Goal: Communication & Community: Answer question/provide support

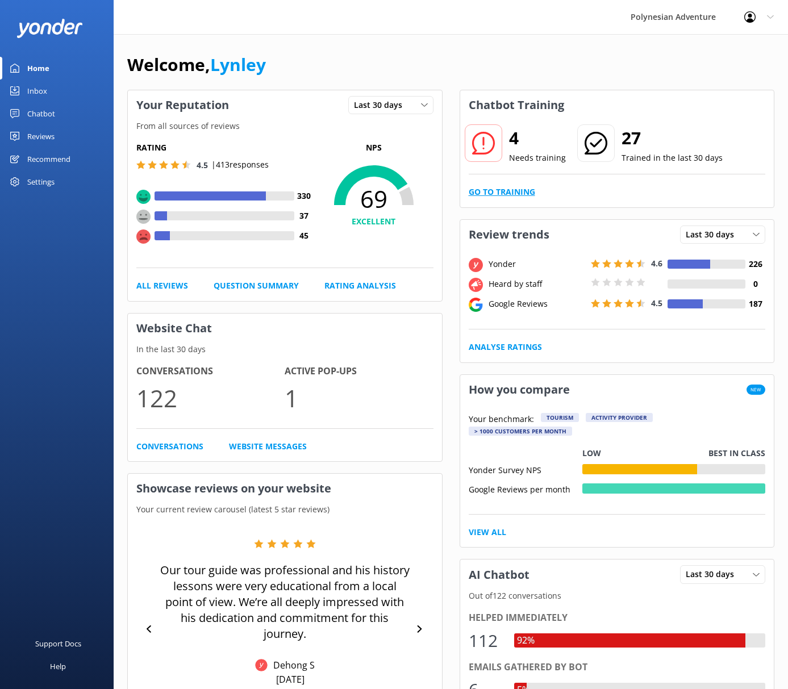
click at [532, 190] on link "Go to Training" at bounding box center [502, 192] width 66 height 13
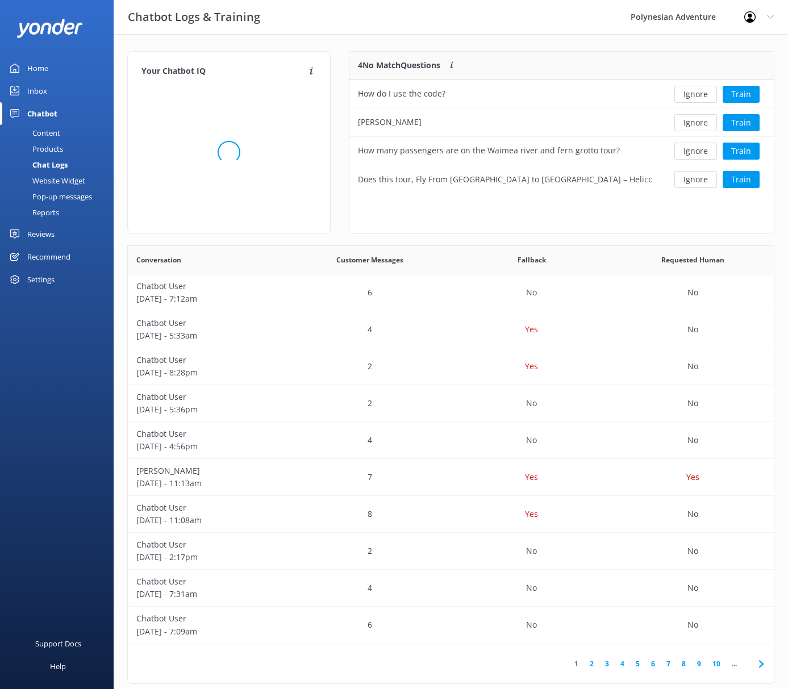
scroll to position [9, 9]
click at [414, 91] on div "How do I use the code?" at bounding box center [402, 94] width 88 height 13
click at [743, 91] on button "Train" at bounding box center [741, 94] width 37 height 17
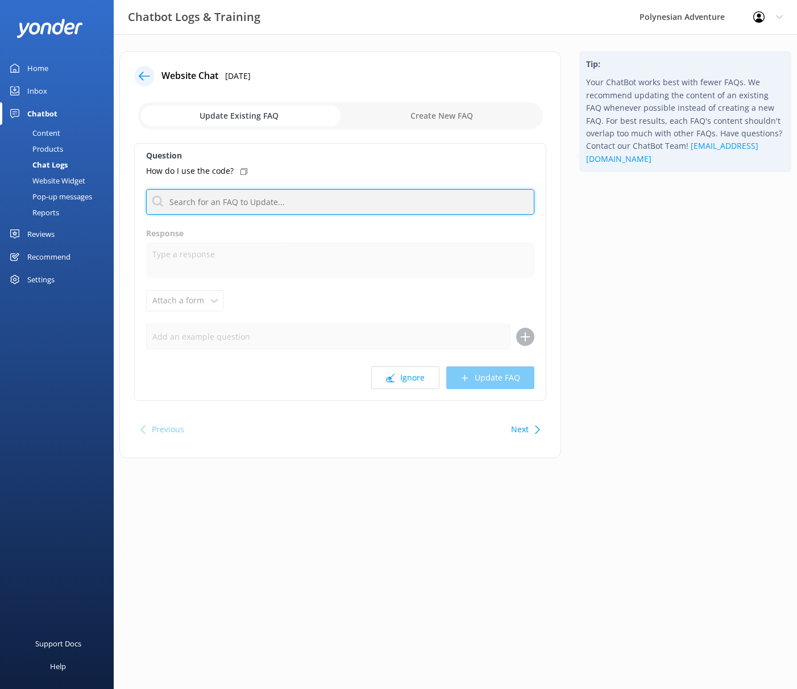
click at [323, 202] on input "text" at bounding box center [340, 202] width 388 height 26
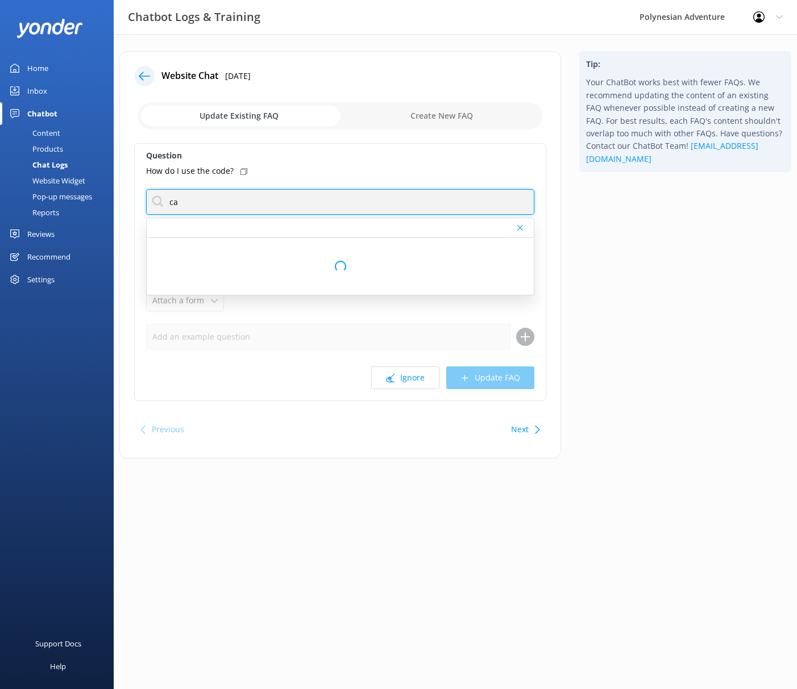
type input "c"
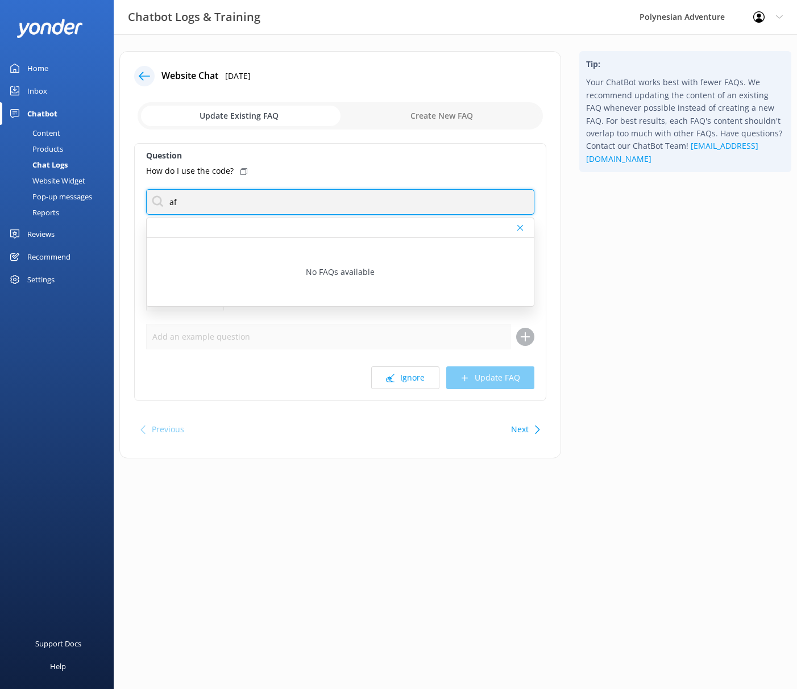
type input "a"
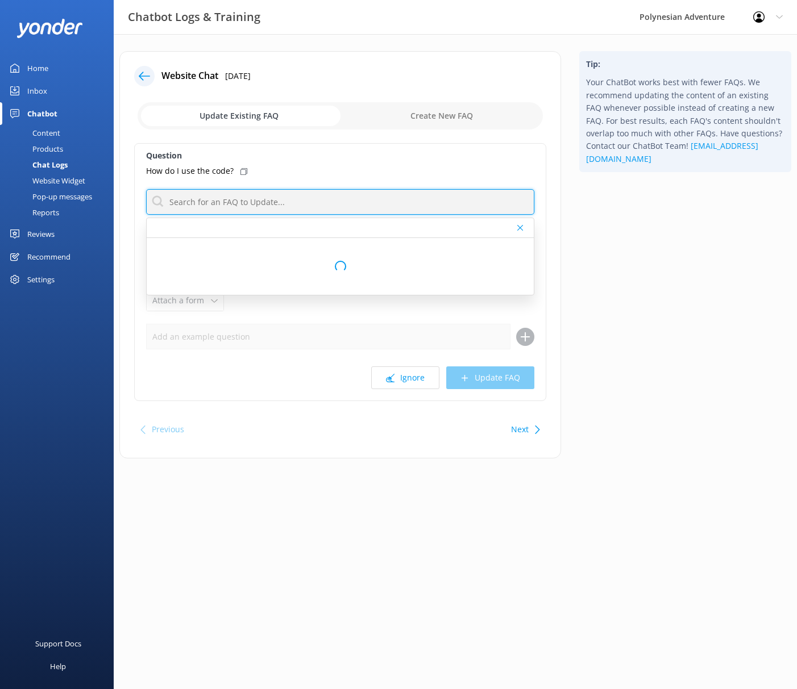
type input "a"
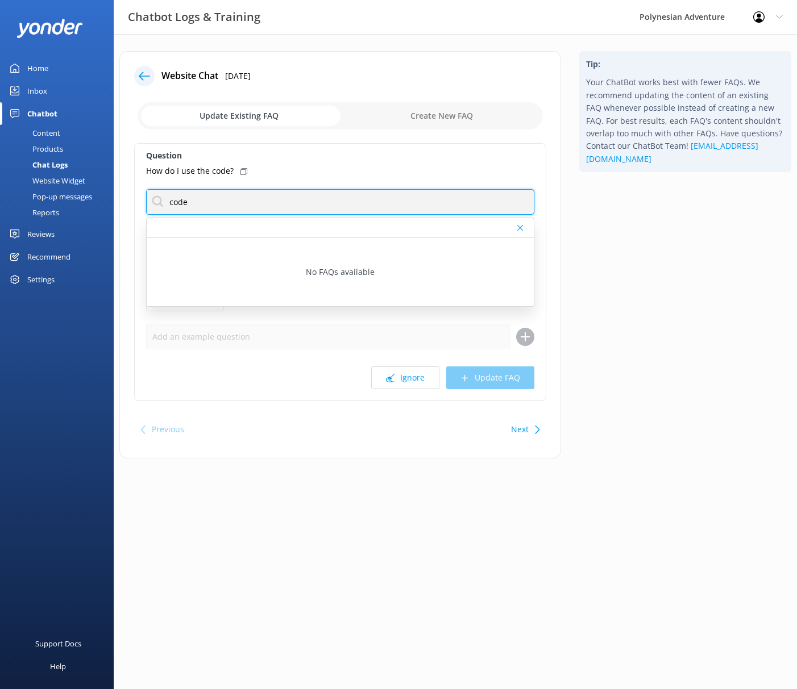
drag, startPoint x: 179, startPoint y: 197, endPoint x: 208, endPoint y: 209, distance: 31.6
click at [208, 209] on input "code" at bounding box center [340, 202] width 388 height 26
drag, startPoint x: 196, startPoint y: 202, endPoint x: 140, endPoint y: 195, distance: 56.2
click at [140, 195] on div "Question How do I use the code? live No FAQs available Response Attach a form L…" at bounding box center [340, 272] width 412 height 258
type input "speak"
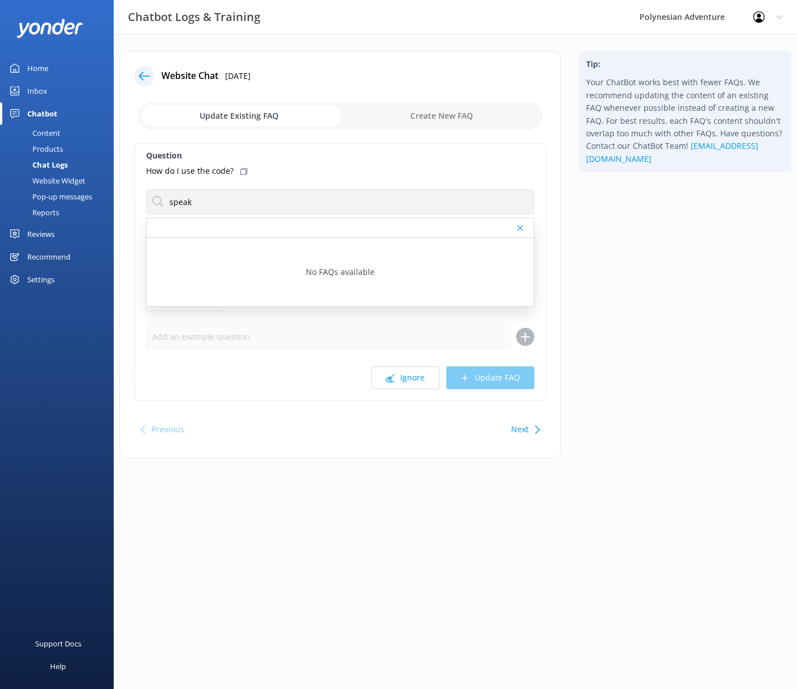
click at [361, 543] on html "Chatbot Logs & Training Polynesian Adventure Profile Settings Logout Home Inbox…" at bounding box center [398, 344] width 797 height 689
click at [44, 130] on div "Content" at bounding box center [33, 133] width 53 height 16
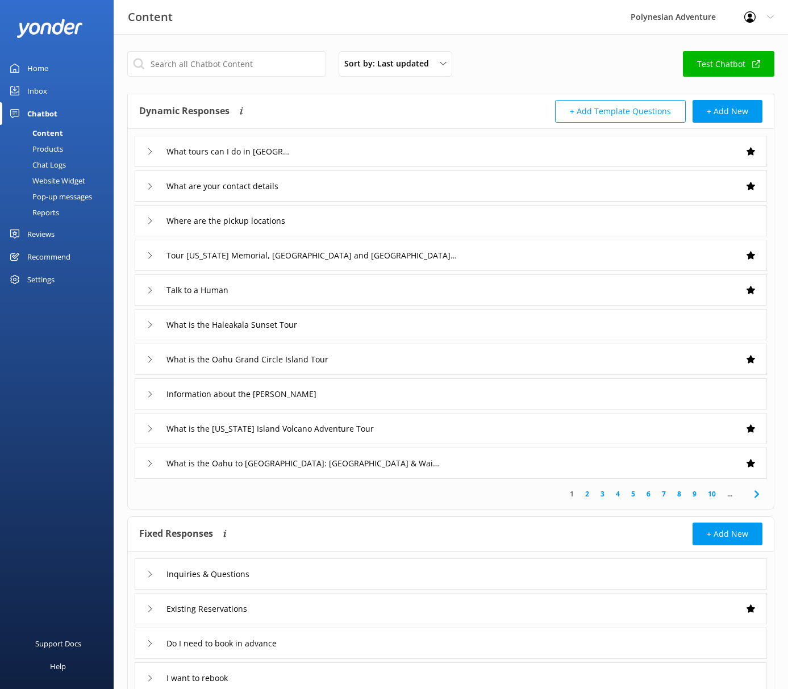
click at [150, 290] on icon at bounding box center [150, 290] width 7 height 7
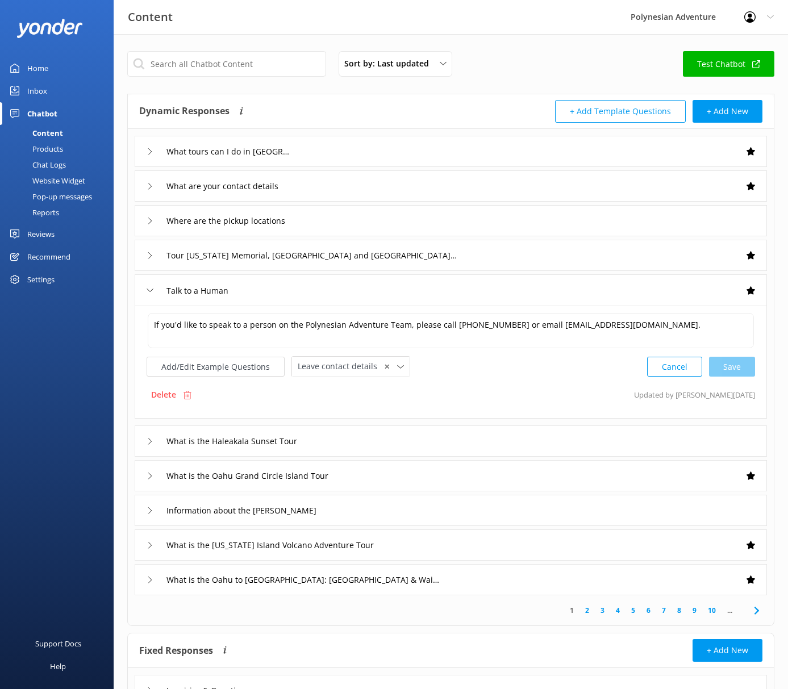
click at [150, 290] on icon at bounding box center [150, 290] width 7 height 7
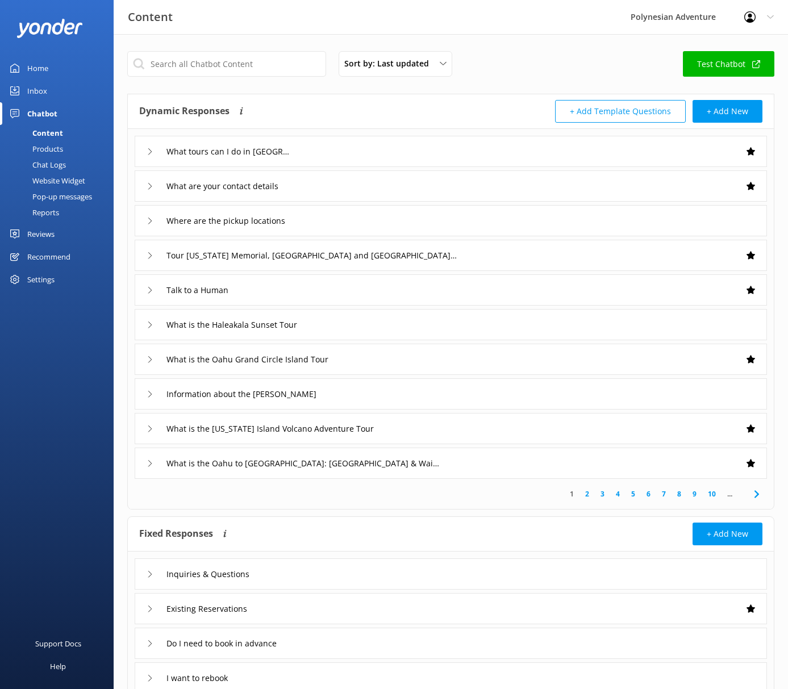
click at [43, 90] on div "Inbox" at bounding box center [37, 91] width 20 height 23
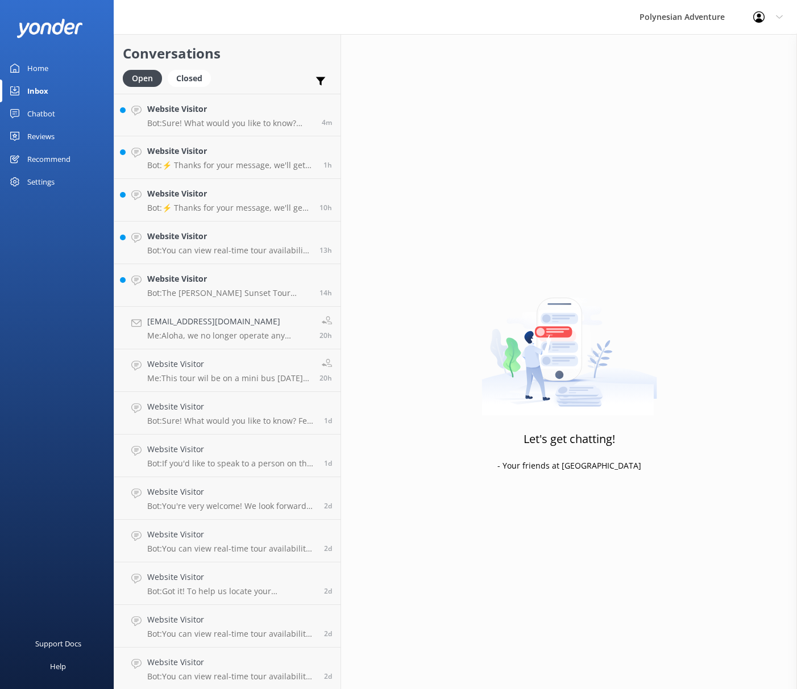
click at [26, 66] on link "Home" at bounding box center [57, 68] width 114 height 23
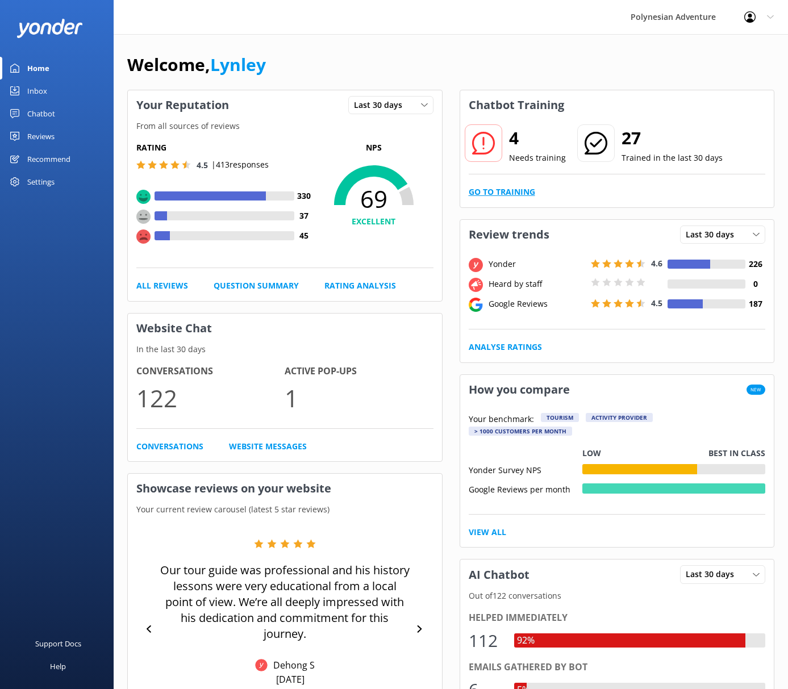
click at [531, 192] on link "Go to Training" at bounding box center [502, 192] width 66 height 13
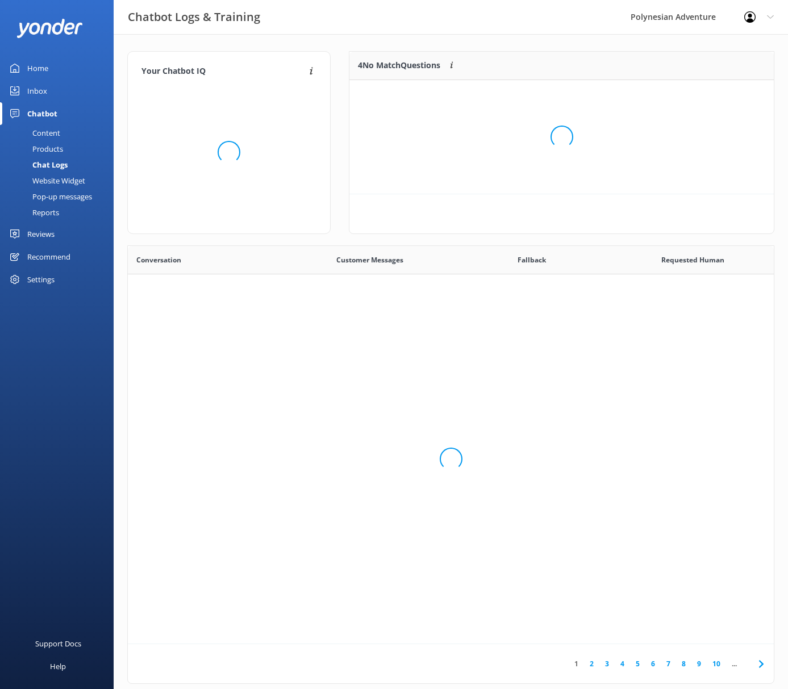
scroll to position [390, 638]
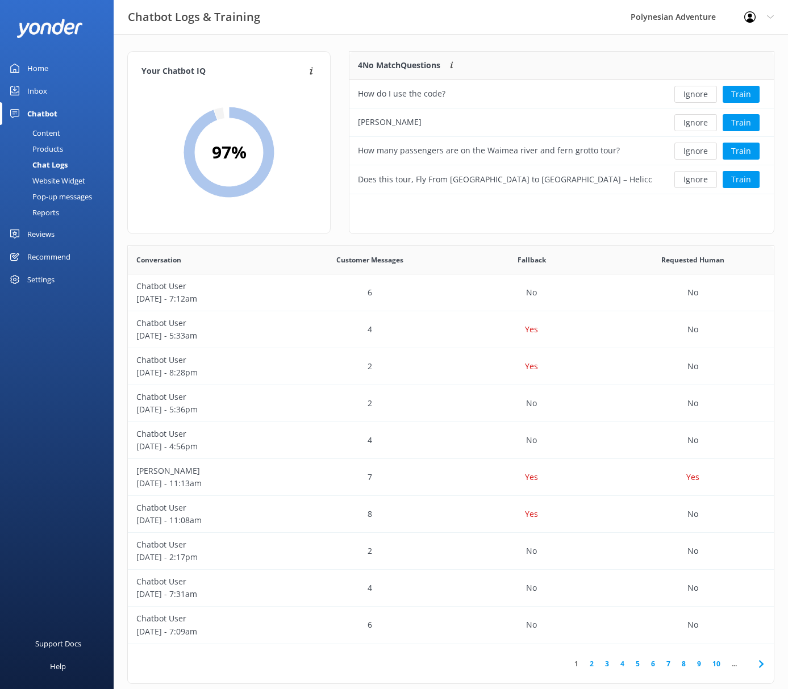
click at [615, 49] on div "Your Chatbot IQ Your Chatbot IQ is the percentage of trained FAQs against untra…" at bounding box center [451, 370] width 675 height 673
click at [753, 97] on button "Train" at bounding box center [741, 94] width 37 height 17
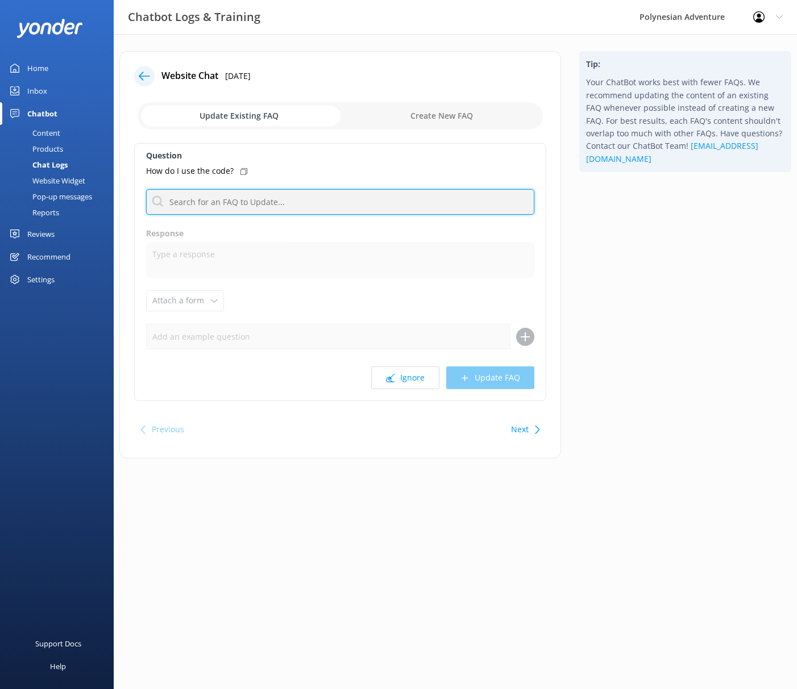
click at [192, 199] on input "text" at bounding box center [340, 202] width 388 height 26
type input "human"
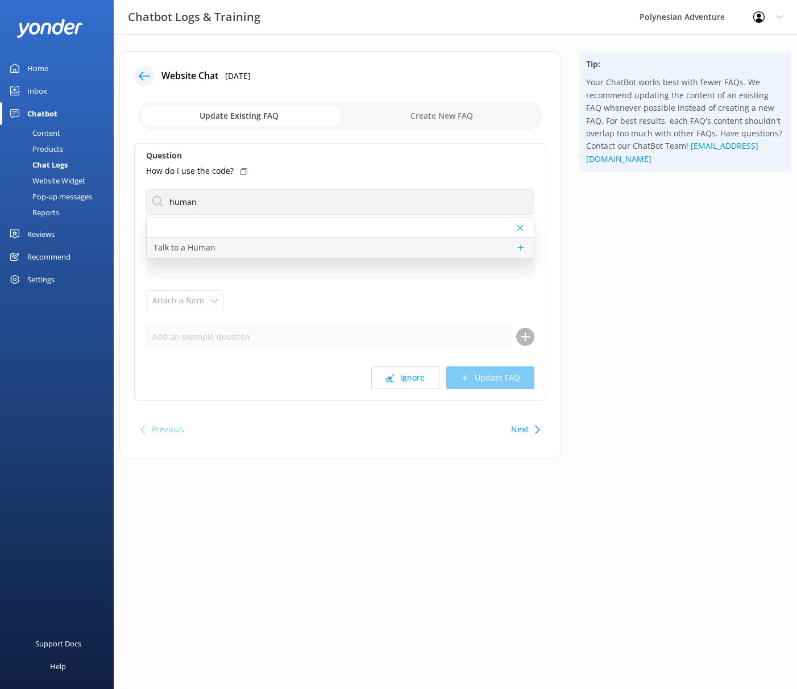
click at [218, 243] on div "Talk to a Human" at bounding box center [340, 248] width 387 height 20
type textarea "If you'd like to speak to a person on the Polynesian Adventure Team, please cal…"
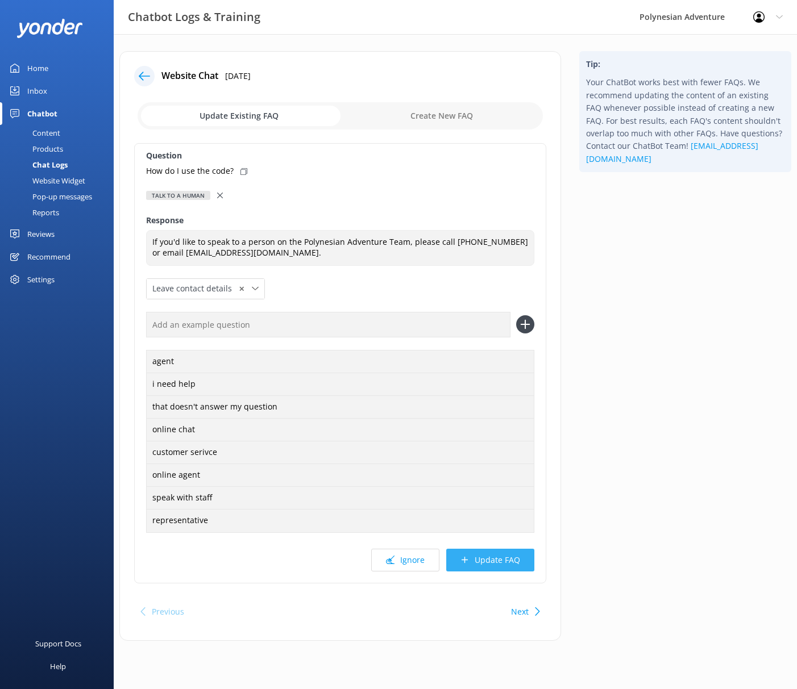
click at [491, 562] on button "Update FAQ" at bounding box center [490, 560] width 88 height 23
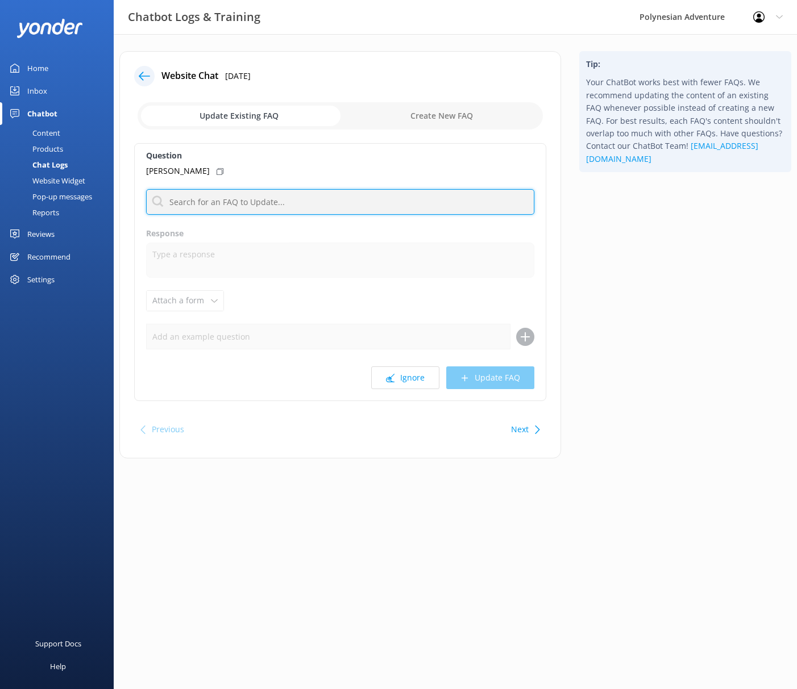
click at [306, 192] on input "text" at bounding box center [340, 202] width 388 height 26
type input "human"
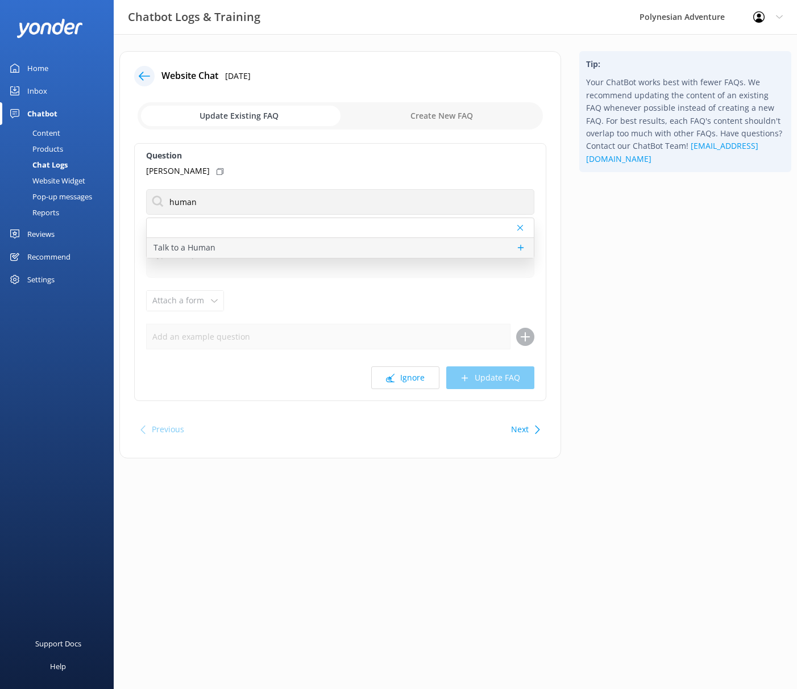
click at [258, 247] on div "Talk to a Human" at bounding box center [340, 248] width 387 height 20
type textarea "If you'd like to speak to a person on the Polynesian Adventure Team, please cal…"
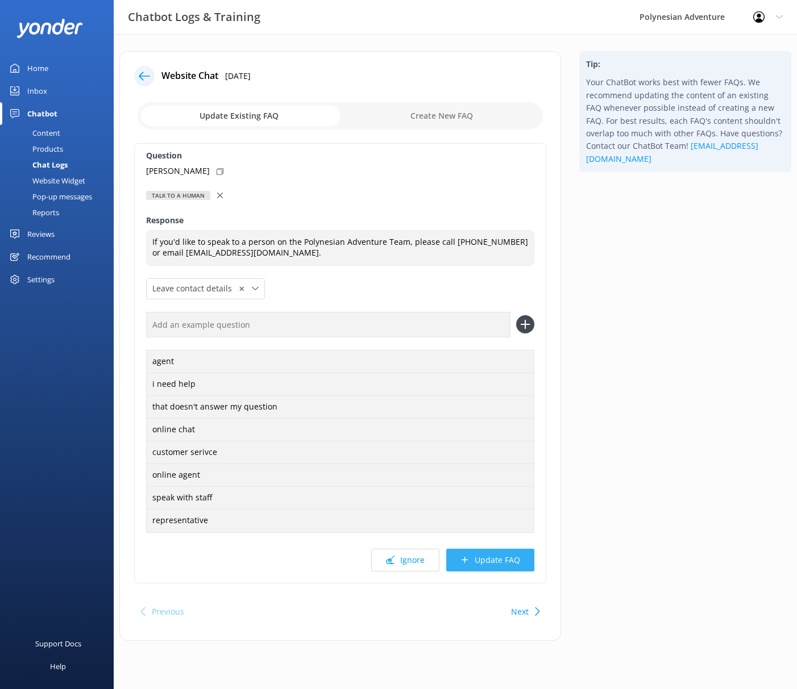
click at [485, 565] on button "Update FAQ" at bounding box center [490, 560] width 88 height 23
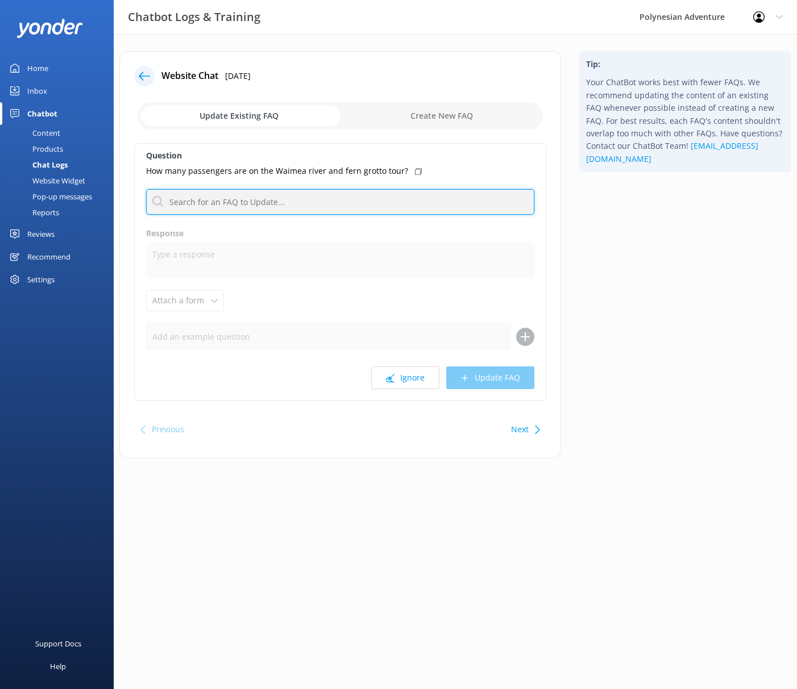
click at [376, 200] on input "text" at bounding box center [340, 202] width 388 height 26
type input "w"
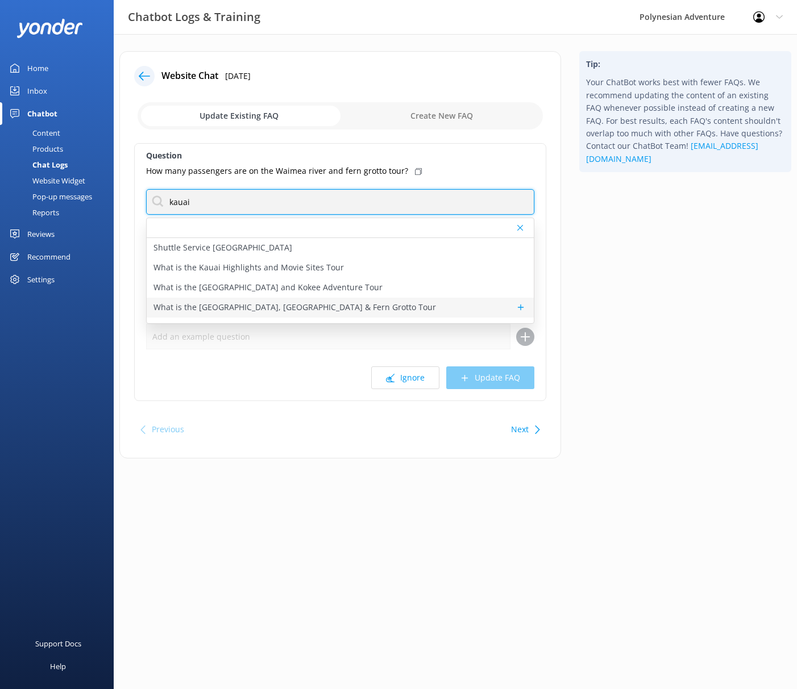
type input "kauai"
click at [331, 308] on p "What is the [GEOGRAPHIC_DATA], [GEOGRAPHIC_DATA] & Fern Grotto Tour" at bounding box center [294, 307] width 282 height 13
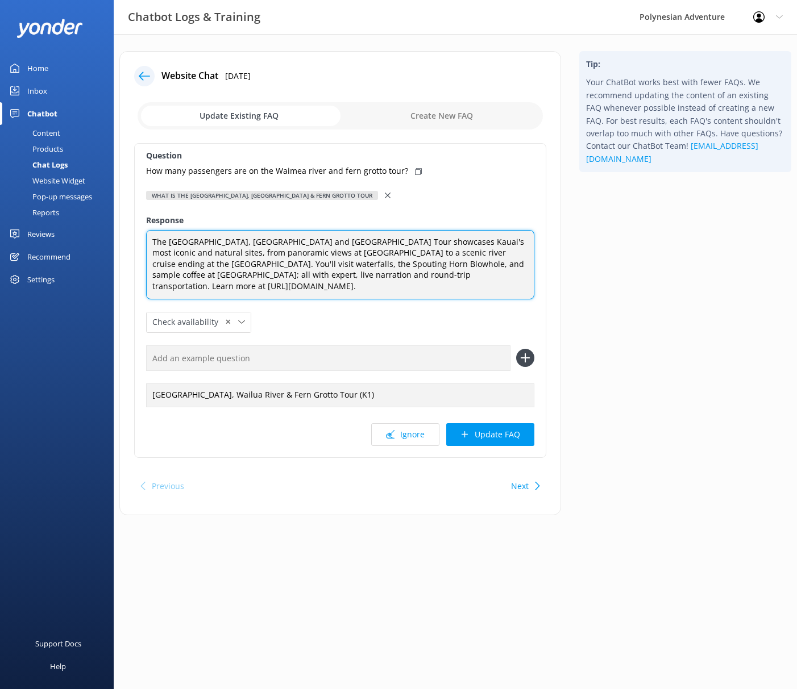
click at [418, 286] on textarea "The [GEOGRAPHIC_DATA], [GEOGRAPHIC_DATA] and [GEOGRAPHIC_DATA] Tour showcases K…" at bounding box center [340, 264] width 388 height 69
click at [343, 240] on textarea "The [GEOGRAPHIC_DATA], [GEOGRAPHIC_DATA] and [GEOGRAPHIC_DATA] Tour showcases K…" at bounding box center [340, 264] width 388 height 69
type textarea "The [GEOGRAPHIC_DATA], [GEOGRAPHIC_DATA] and [GEOGRAPHIC_DATA] small group tour…"
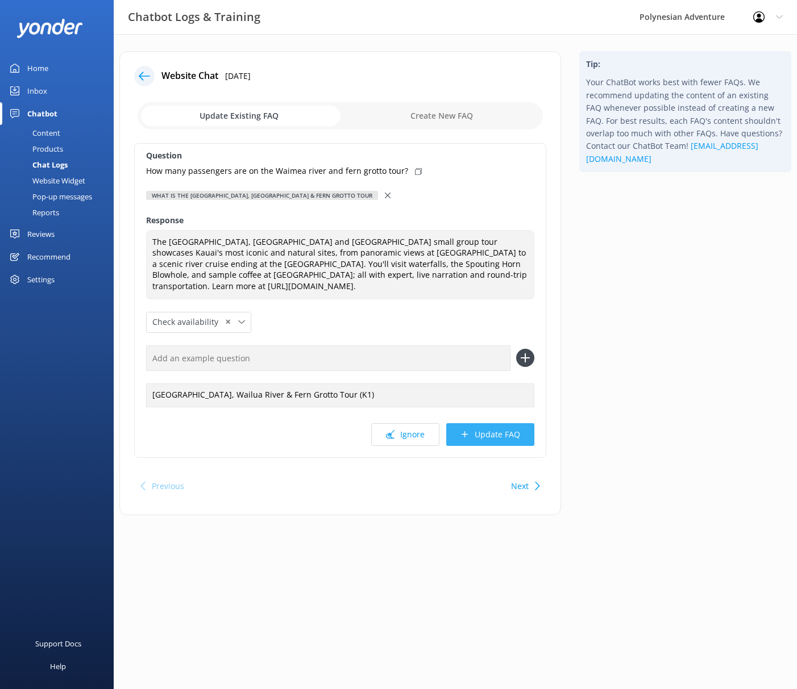
click at [483, 431] on button "Update FAQ" at bounding box center [490, 434] width 88 height 23
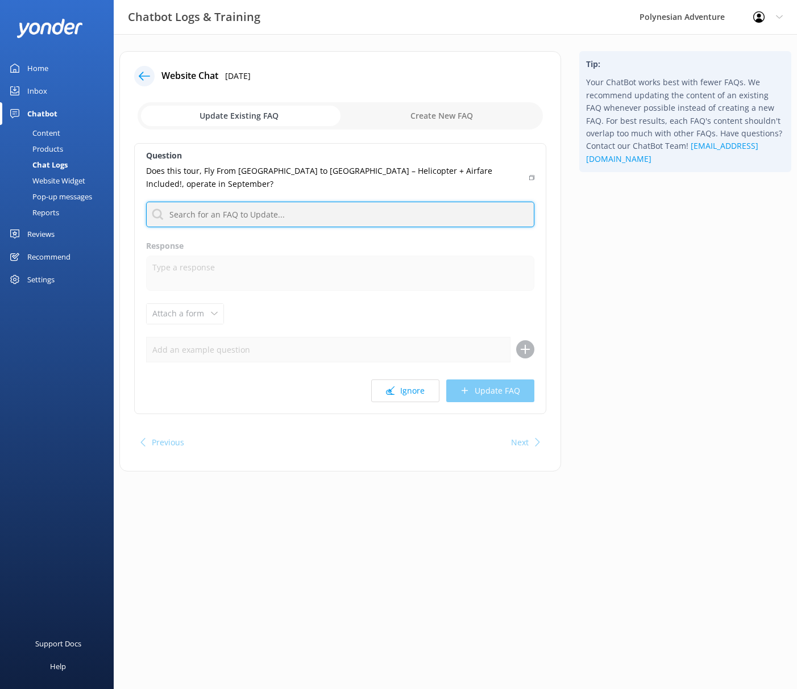
click at [329, 202] on input "text" at bounding box center [340, 215] width 388 height 26
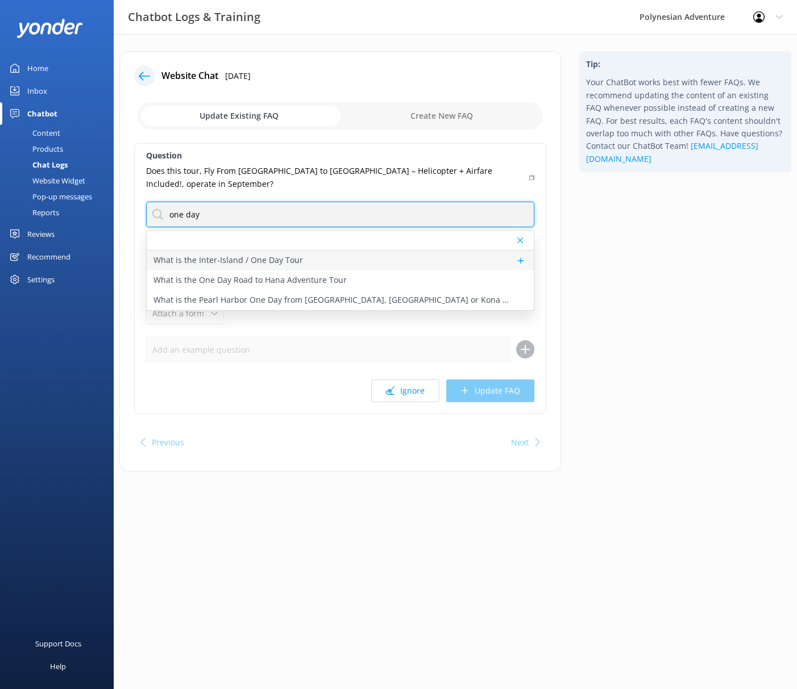
type input "one day"
click at [264, 254] on p "What is the Inter-Island / One Day Tour" at bounding box center [227, 260] width 149 height 13
type textarea "We offer a variety of day trips between the [GEOGRAPHIC_DATA] so you can explor…"
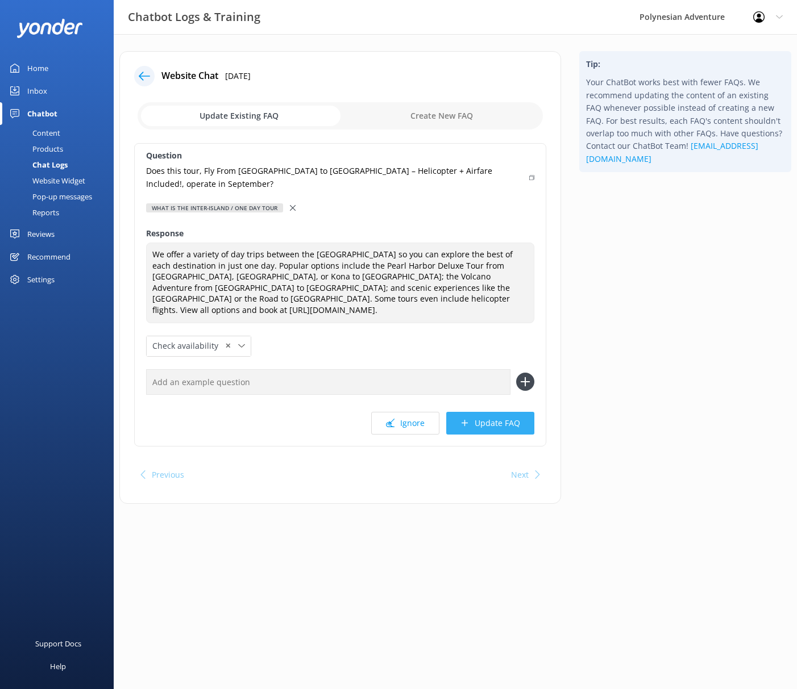
click at [477, 412] on button "Update FAQ" at bounding box center [490, 423] width 88 height 23
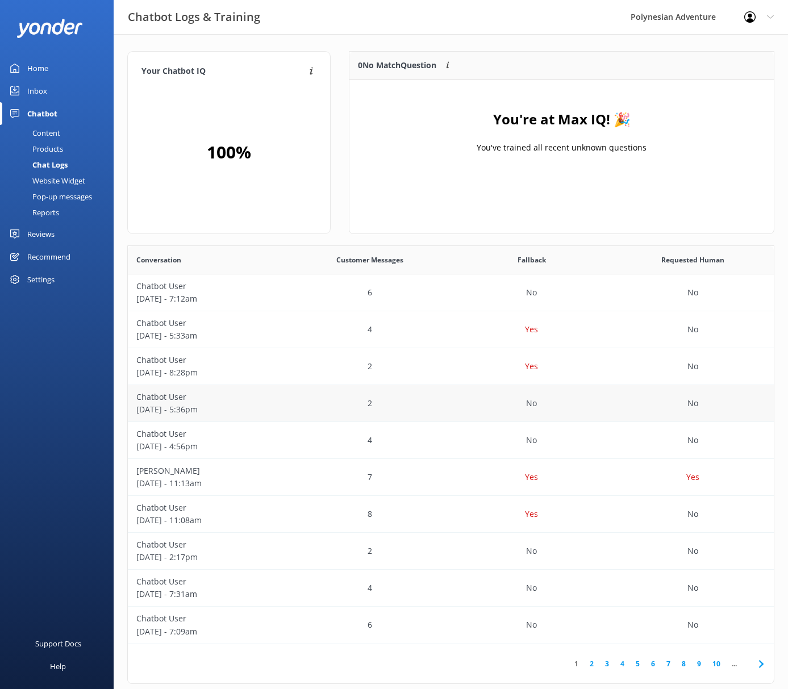
scroll to position [134, 415]
click at [60, 68] on link "Home" at bounding box center [57, 68] width 114 height 23
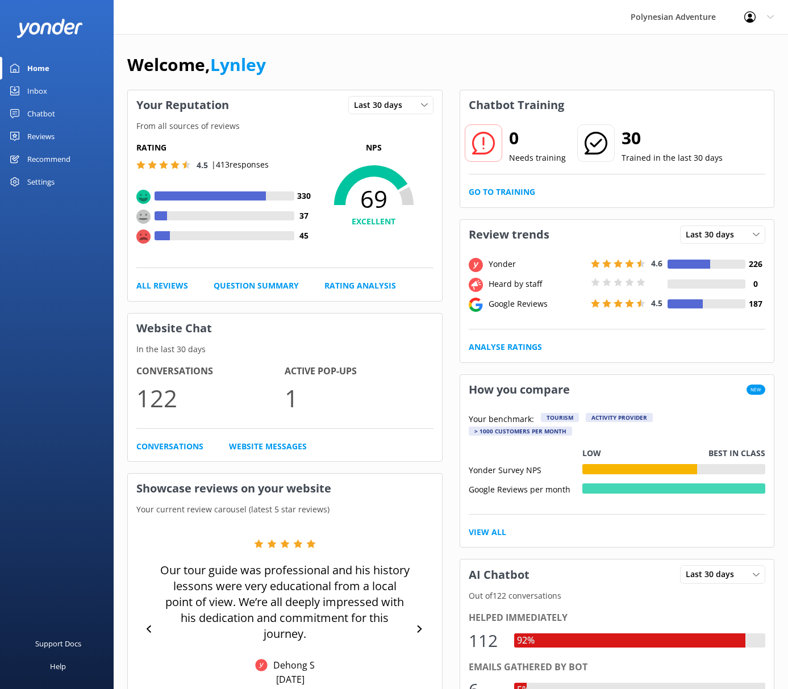
click at [43, 134] on div "Reviews" at bounding box center [40, 136] width 27 height 23
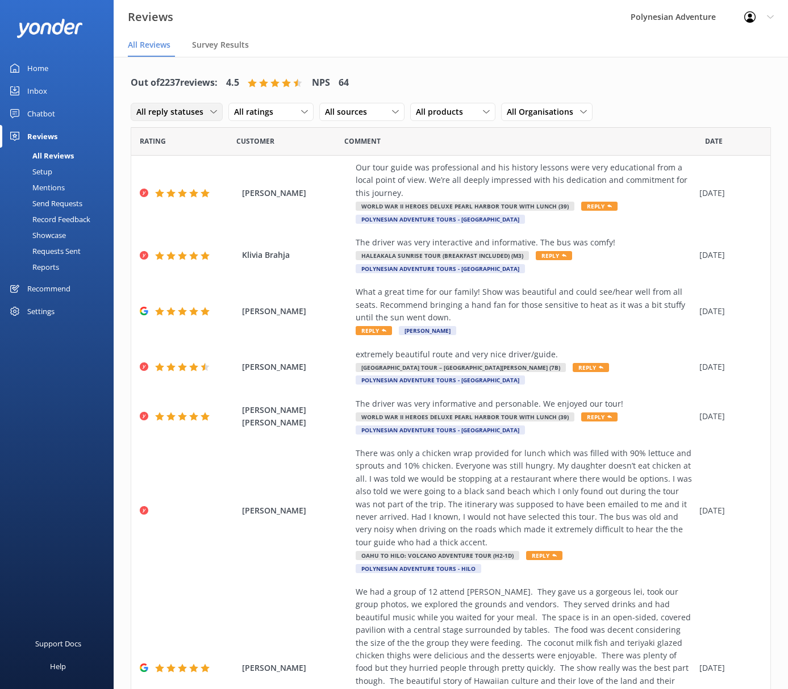
click at [173, 110] on span "All reply statuses" at bounding box center [173, 112] width 74 height 13
click at [168, 163] on div "Needs a reply" at bounding box center [159, 158] width 44 height 11
click at [260, 117] on span "All ratings" at bounding box center [250, 112] width 46 height 13
click at [278, 203] on div "Detractors" at bounding box center [264, 204] width 52 height 11
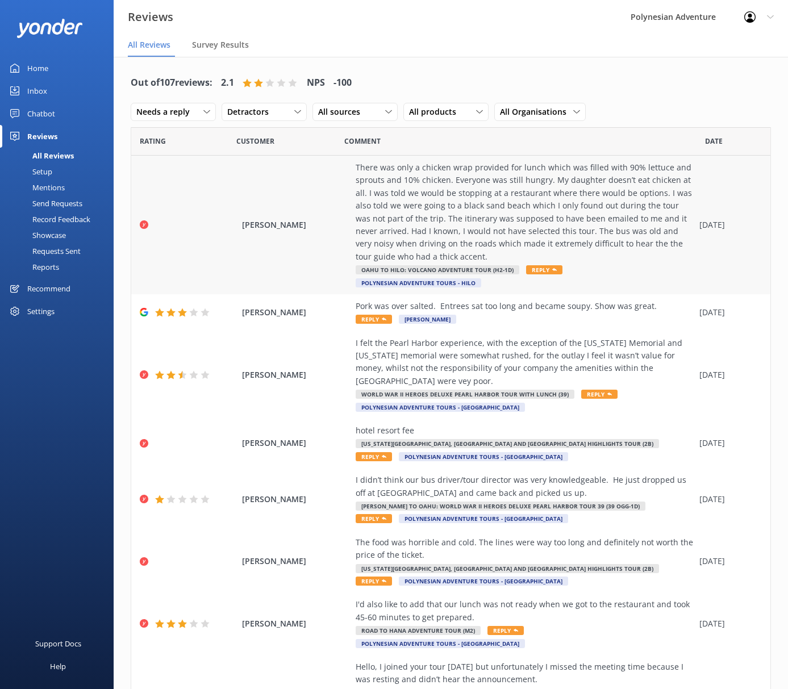
click at [552, 269] on icon at bounding box center [554, 270] width 5 height 5
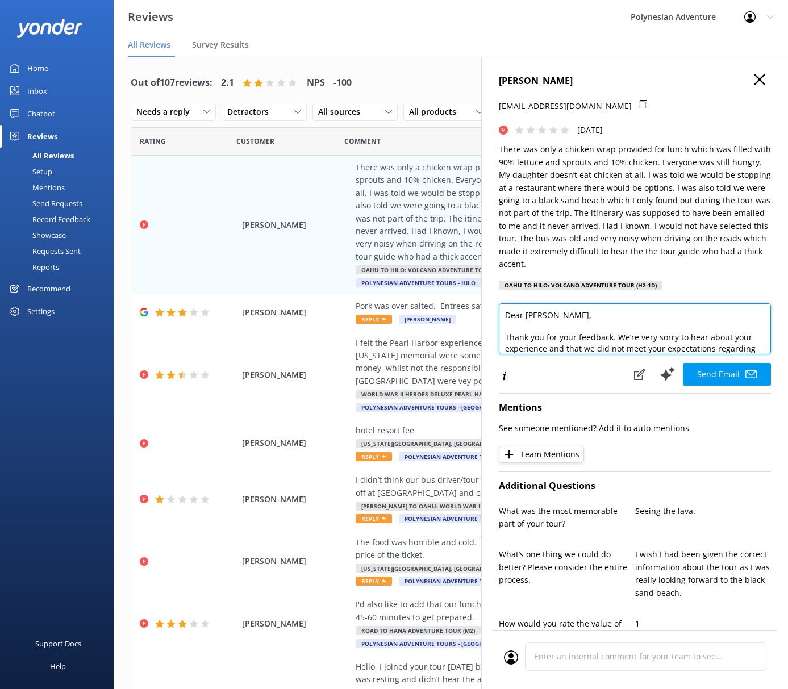
click at [601, 325] on textarea "Dear [PERSON_NAME], Thank you for your feedback. We’re very sorry to hear about…" at bounding box center [635, 329] width 272 height 51
drag, startPoint x: 525, startPoint y: 317, endPoint x: 490, endPoint y: 316, distance: 35.3
click at [490, 316] on div "[PERSON_NAME] [EMAIL_ADDRESS][DOMAIN_NAME] [DATE] There was only a chicken wrap…" at bounding box center [634, 401] width 307 height 689
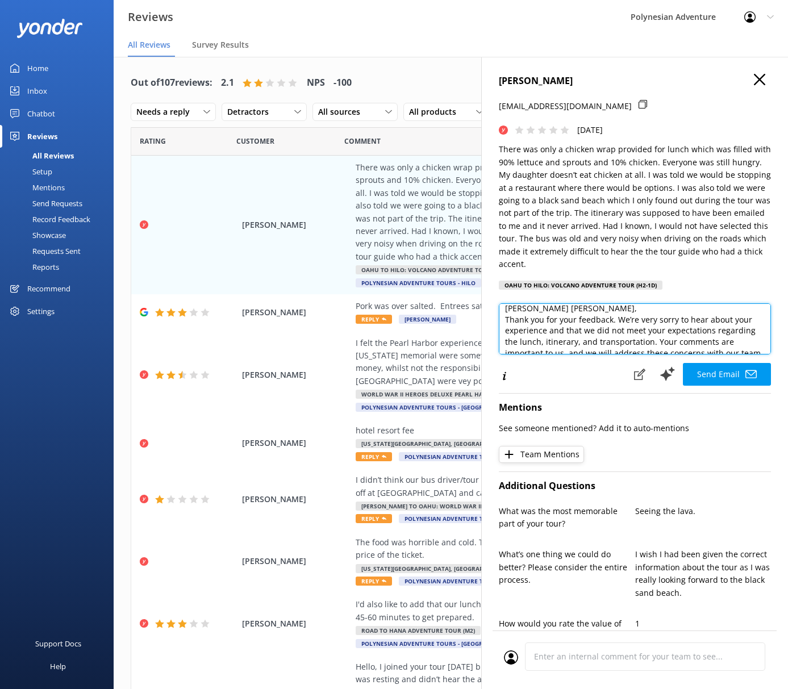
scroll to position [14, 0]
drag, startPoint x: 712, startPoint y: 323, endPoint x: 675, endPoint y: 340, distance: 39.9
click at [650, 334] on textarea "[PERSON_NAME] [PERSON_NAME], Thank you for your feedback. We’re very sorry to h…" at bounding box center [635, 329] width 272 height 51
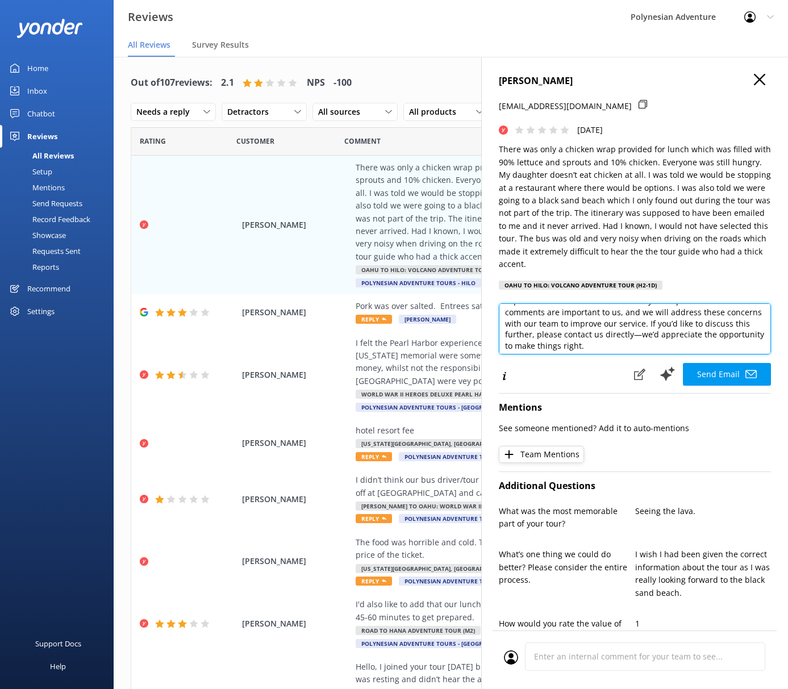
drag, startPoint x: 682, startPoint y: 323, endPoint x: 757, endPoint y: 342, distance: 77.2
click at [692, 342] on textarea "[PERSON_NAME] [PERSON_NAME], Thank you for your feedback. We’re very sorry to h…" at bounding box center [635, 329] width 272 height 51
click at [671, 327] on textarea "[PERSON_NAME] [PERSON_NAME], Thank you for your feedback. We’re very sorry to h…" at bounding box center [635, 329] width 272 height 51
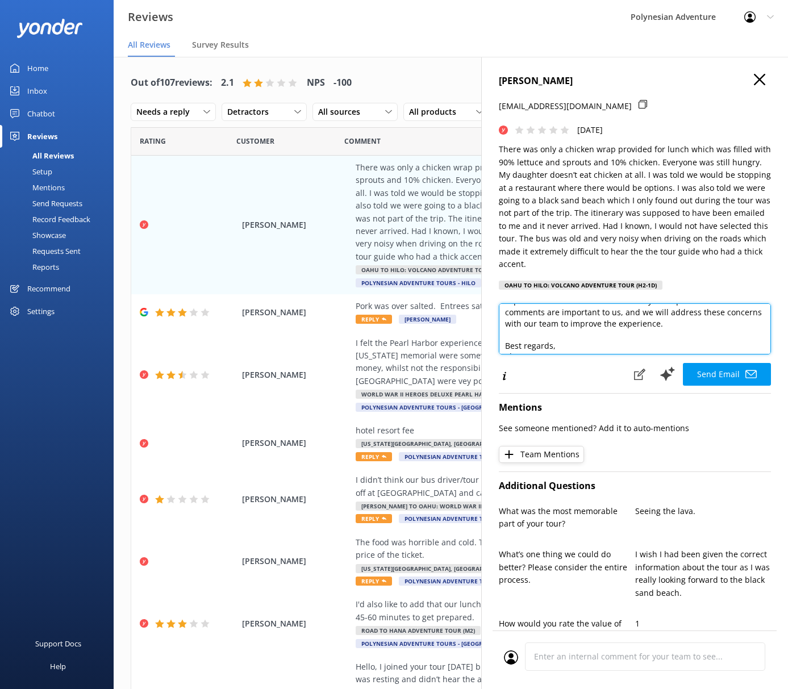
scroll to position [51, 0]
drag, startPoint x: 577, startPoint y: 349, endPoint x: 522, endPoint y: 336, distance: 56.5
click at [488, 337] on div "[PERSON_NAME] [EMAIL_ADDRESS][DOMAIN_NAME] [DATE] There was only a chicken wrap…" at bounding box center [634, 401] width 307 height 689
drag, startPoint x: 656, startPoint y: 343, endPoint x: 493, endPoint y: 322, distance: 165.0
click at [493, 322] on div "[PERSON_NAME] [EMAIL_ADDRESS][DOMAIN_NAME] [DATE] There was only a chicken wrap…" at bounding box center [634, 401] width 307 height 689
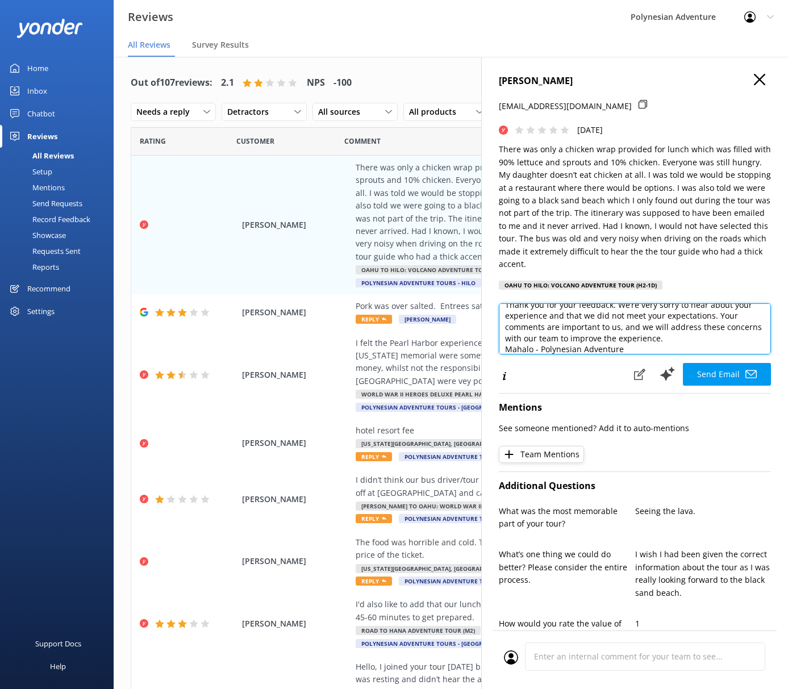
scroll to position [28, 0]
click at [542, 342] on textarea "[PERSON_NAME] [PERSON_NAME], Thank you for your feedback. We’re very sorry to h…" at bounding box center [635, 329] width 272 height 51
drag, startPoint x: 585, startPoint y: 343, endPoint x: 479, endPoint y: 347, distance: 106.4
click at [478, 347] on div "Out of 107 reviews: 2.1 NPS -100 Needs a reply All reply statuses Needs a reply…" at bounding box center [451, 384] width 675 height 655
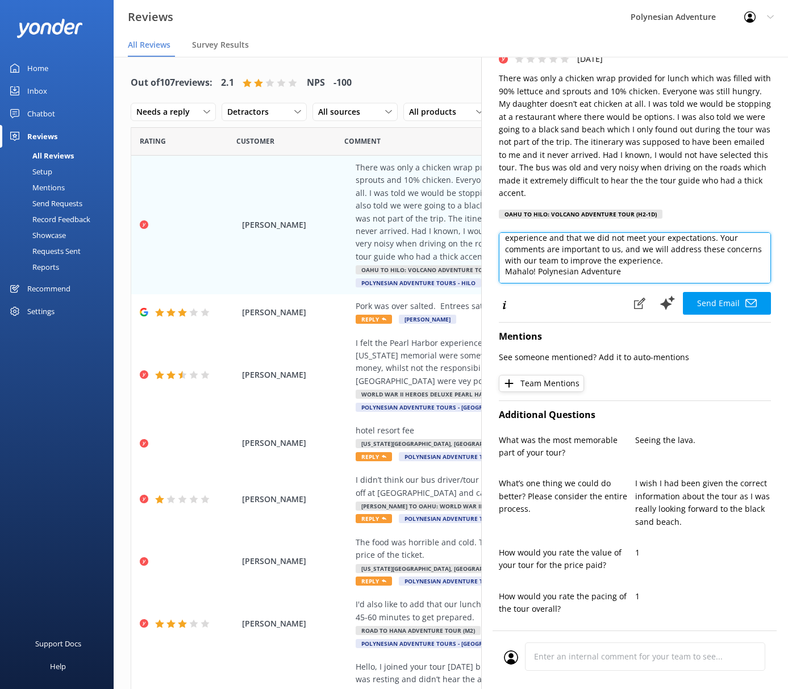
scroll to position [64, 0]
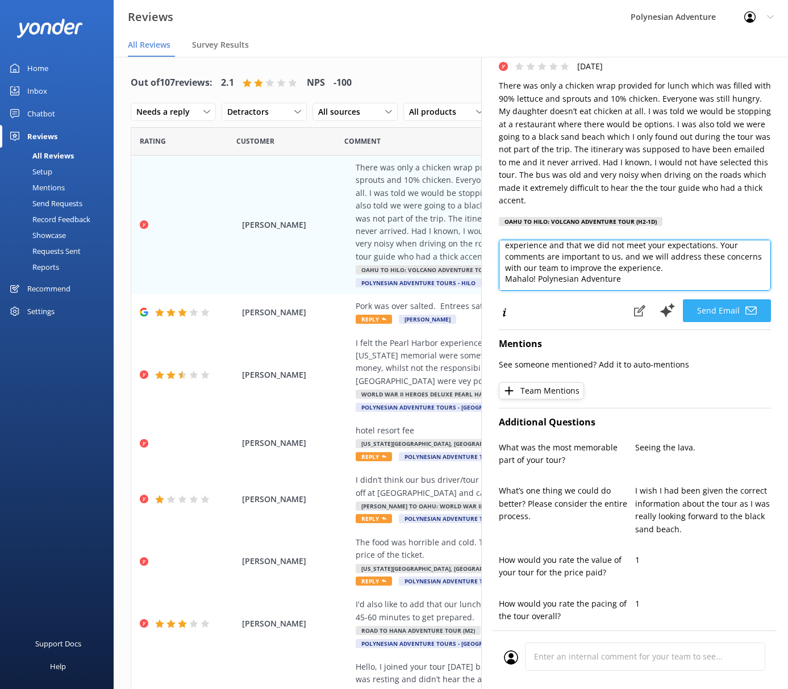
type textarea "[PERSON_NAME] [PERSON_NAME], Thank you for your feedback. We’re very sorry to h…"
click at [728, 315] on button "Send Email" at bounding box center [727, 311] width 88 height 23
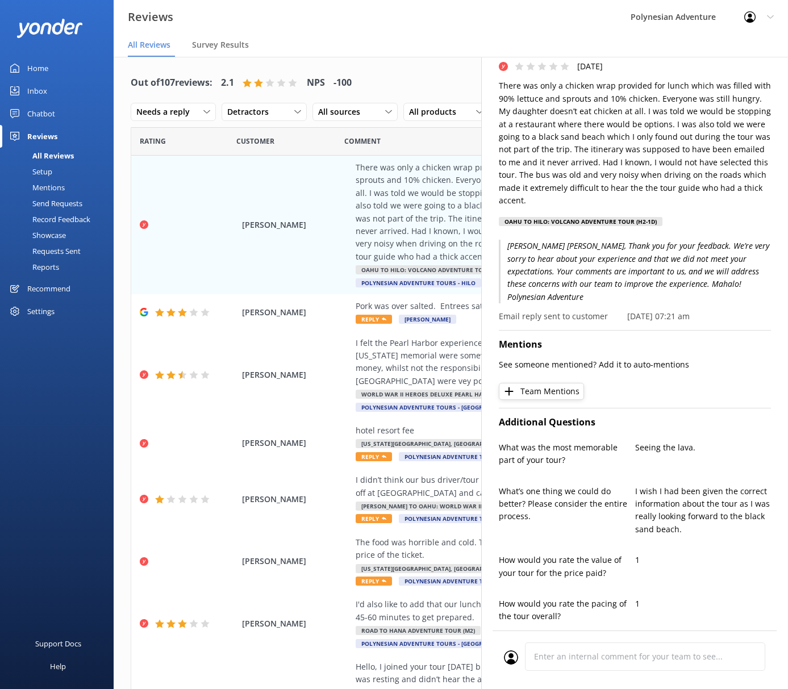
click at [400, 20] on div "Reviews Polynesian Adventure Profile Settings Logout" at bounding box center [394, 17] width 788 height 34
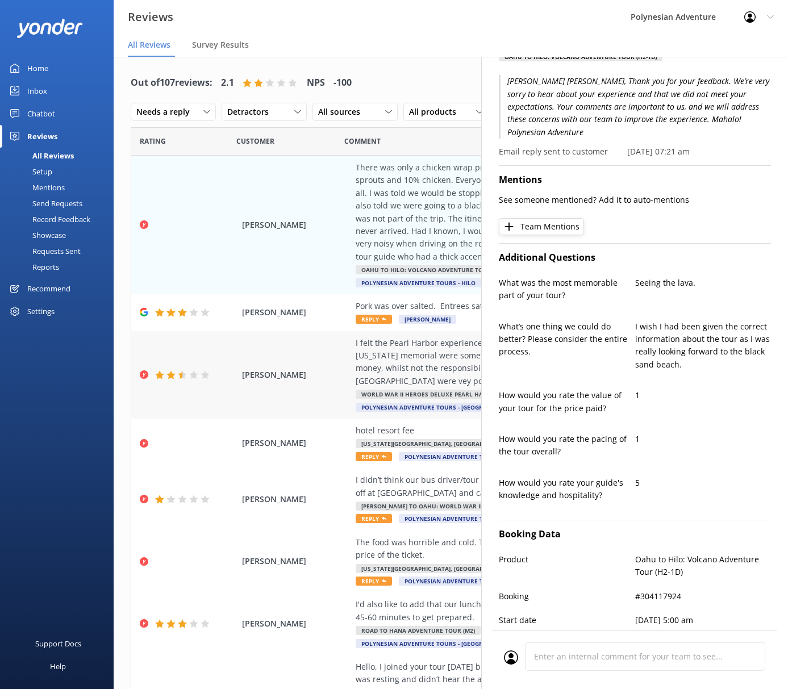
click at [254, 384] on div "[PERSON_NAME] I felt the [GEOGRAPHIC_DATA] experience, with the exception of th…" at bounding box center [450, 375] width 639 height 88
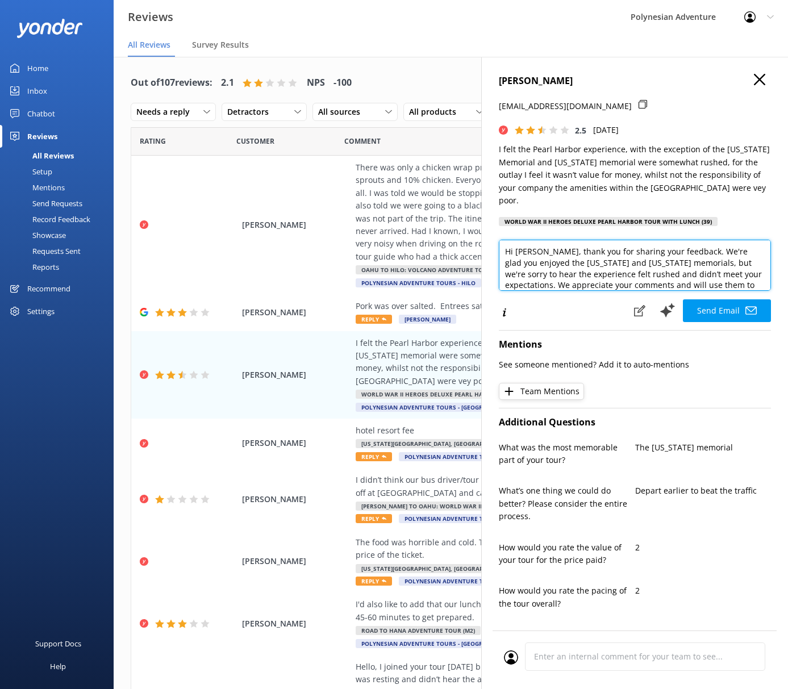
click at [550, 251] on textarea "Hi [PERSON_NAME], thank you for sharing your feedback. We're glad you enjoyed t…" at bounding box center [635, 265] width 272 height 51
click at [611, 258] on textarea "Hi [PERSON_NAME], Thank you for sharing your feedback. We're glad you enjoyed t…" at bounding box center [635, 265] width 272 height 51
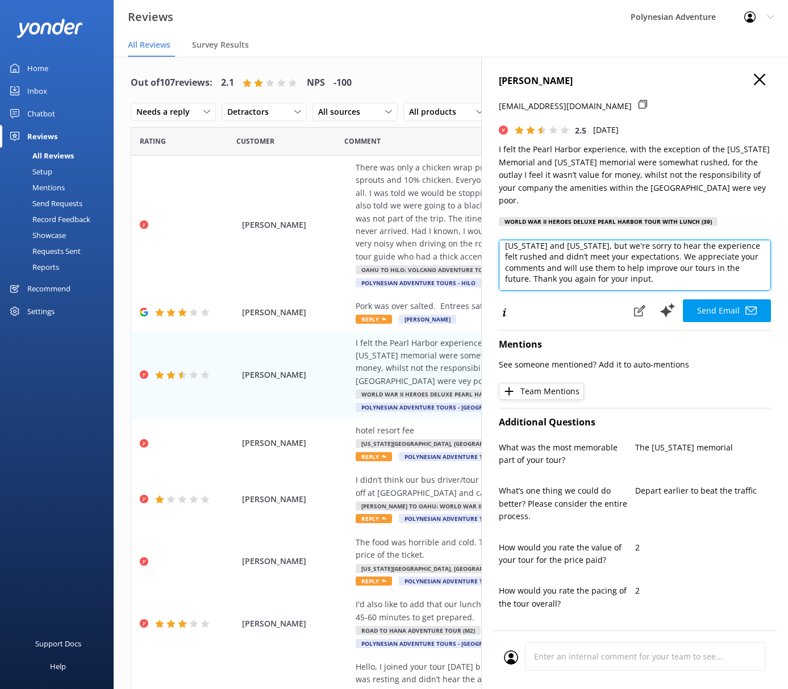
click at [665, 277] on textarea "Hi [PERSON_NAME], Thank you for sharing your feedback. We're glad you enjoyed t…" at bounding box center [635, 265] width 272 height 51
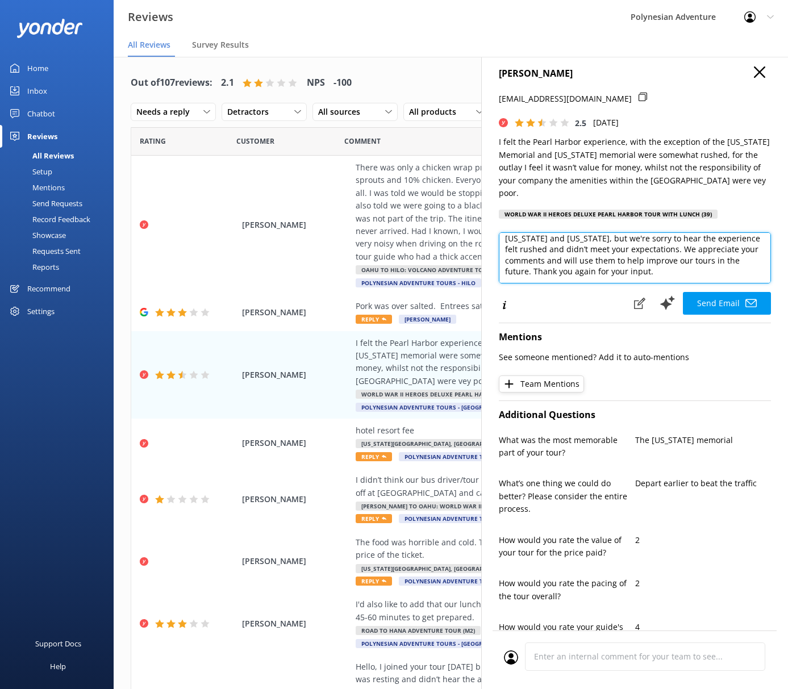
paste textarea "Mahalo! Polynesian Adventure"
click at [652, 266] on textarea "Hi [PERSON_NAME], Thank you for sharing your feedback. We're glad you enjoyed t…" at bounding box center [635, 257] width 272 height 51
type textarea "Hi [PERSON_NAME], Thank you for sharing your feedback. We're glad you enjoyed t…"
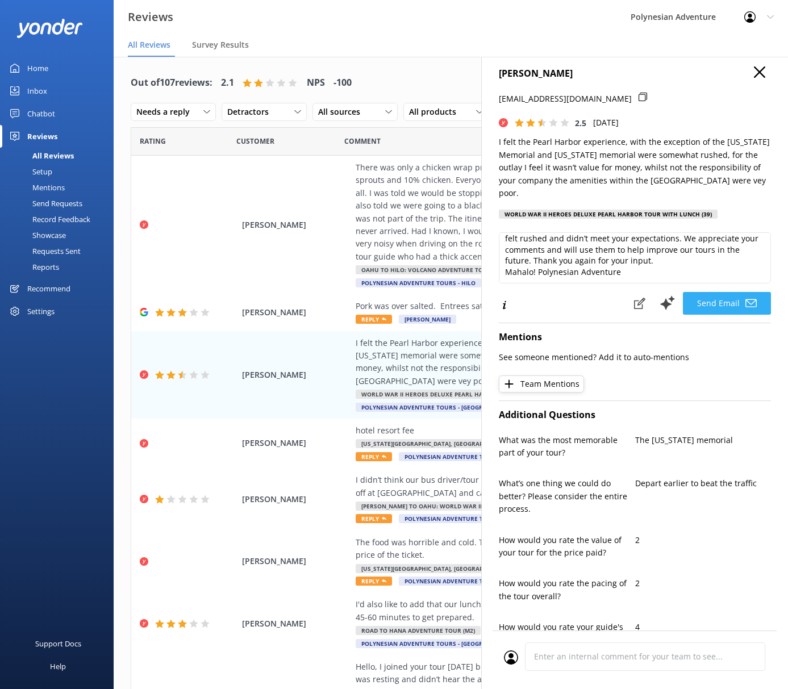
click at [709, 305] on button "Send Email" at bounding box center [727, 303] width 88 height 23
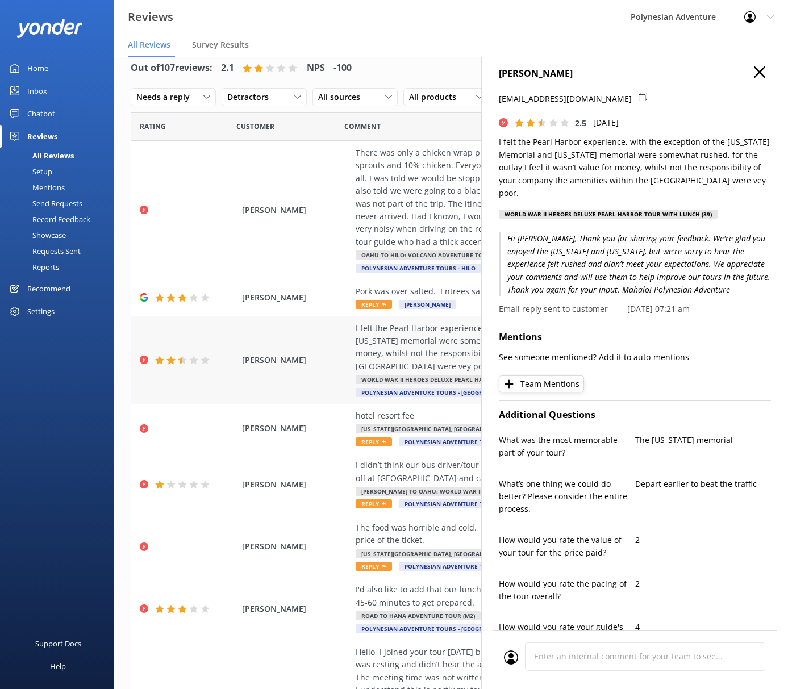
scroll to position [30, 0]
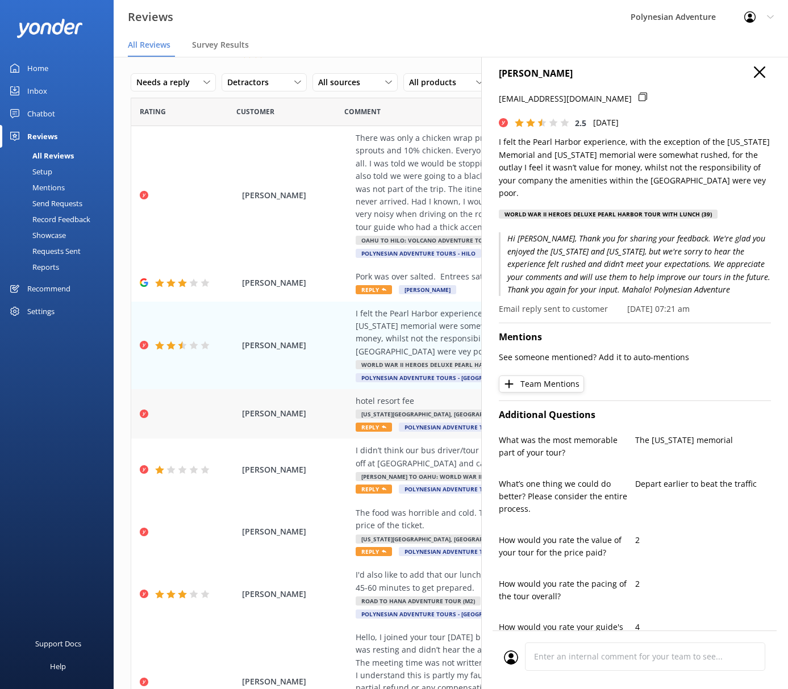
click at [269, 431] on div "[PERSON_NAME][GEOGRAPHIC_DATA] fee [US_STATE][GEOGRAPHIC_DATA], [GEOGRAPHIC_DAT…" at bounding box center [450, 413] width 639 height 49
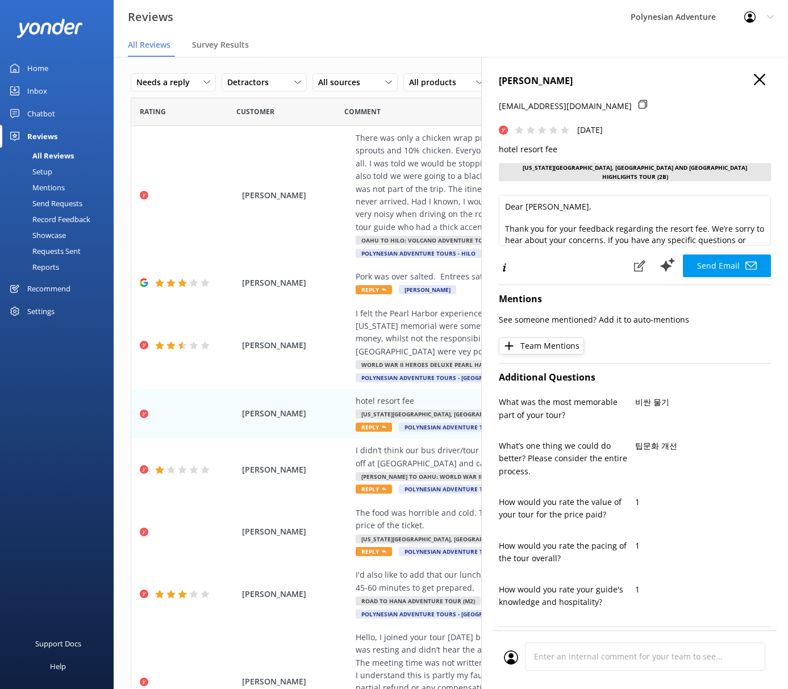
scroll to position [7, 0]
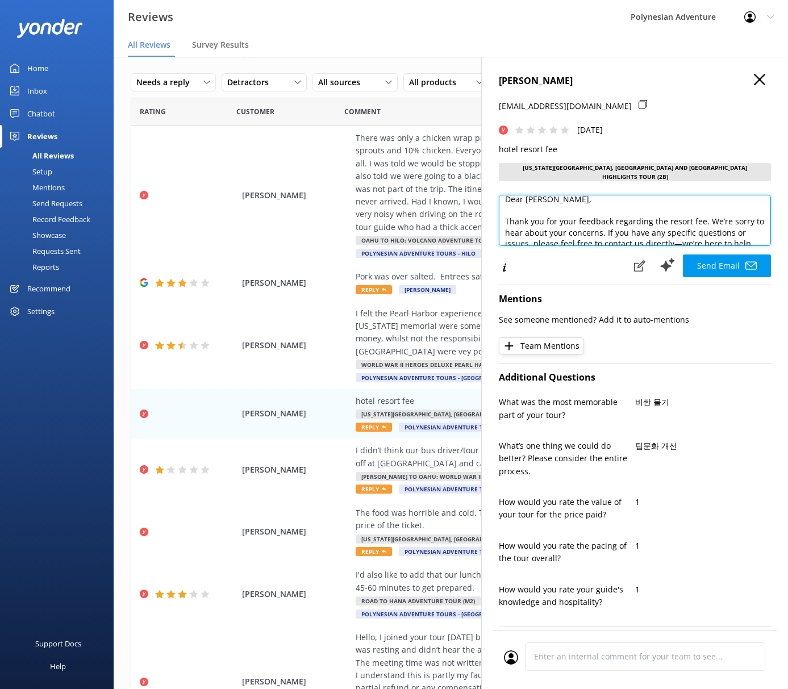
click at [567, 200] on textarea "Dear [PERSON_NAME], Thank you for your feedback regarding the resort fee. We’re…" at bounding box center [635, 220] width 272 height 51
drag, startPoint x: 701, startPoint y: 211, endPoint x: 612, endPoint y: 213, distance: 89.8
click at [612, 213] on textarea "Dear [PERSON_NAME], Thank you for your feedback regarding the resort fee. We’re…" at bounding box center [635, 220] width 272 height 51
click at [635, 222] on textarea "Dear [PERSON_NAME], Thank you for your feedback regarding the resort fee. We’re…" at bounding box center [635, 220] width 272 height 51
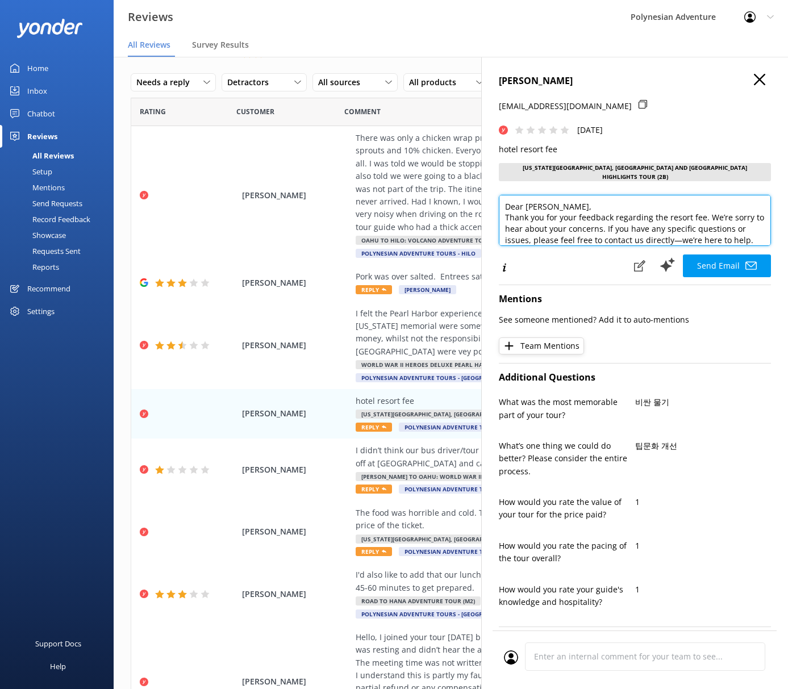
click at [615, 212] on textarea "Dear [PERSON_NAME], Thank you for your feedback regarding the resort fee. We’re…" at bounding box center [635, 220] width 272 height 51
drag, startPoint x: 595, startPoint y: 235, endPoint x: 572, endPoint y: 213, distance: 30.9
click at [537, 213] on textarea "Dear [PERSON_NAME], Thank you for your feedback. We don't charge a resort fee? …" at bounding box center [635, 220] width 272 height 51
click at [585, 214] on textarea "Dear [PERSON_NAME], Thank you for your feedback. We don't charge a resort fee? …" at bounding box center [635, 220] width 272 height 51
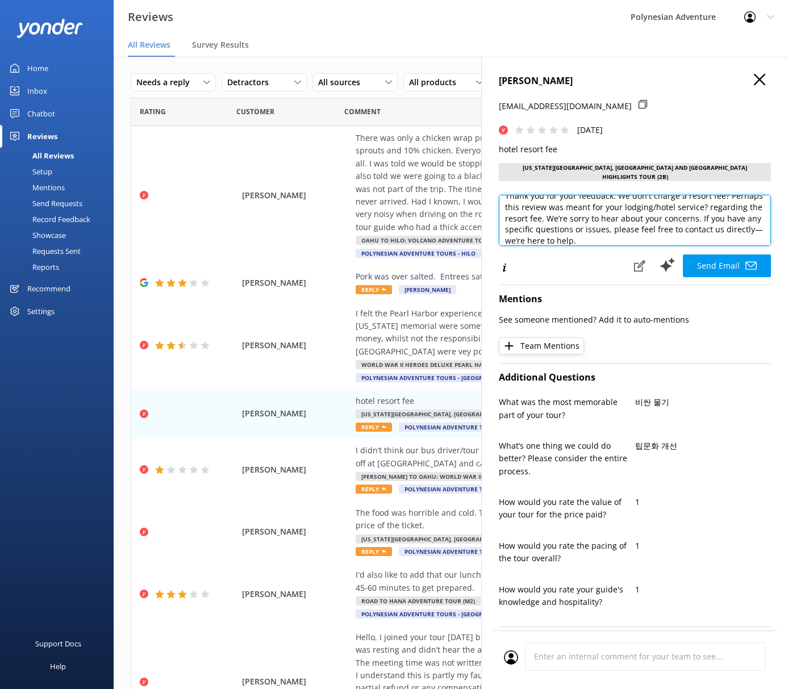
drag, startPoint x: 505, startPoint y: 214, endPoint x: 544, endPoint y: 226, distance: 40.3
click at [544, 226] on textarea "Dear [PERSON_NAME], Thank you for your feedback. We don't charge a resort fee? …" at bounding box center [635, 220] width 272 height 51
click at [564, 213] on textarea "Dear [PERSON_NAME], Thank you for your feedback. We don't charge a resort fee? …" at bounding box center [635, 220] width 272 height 51
drag, startPoint x: 558, startPoint y: 213, endPoint x: 662, endPoint y: 212, distance: 104.0
click at [656, 212] on textarea "Dear [PERSON_NAME], Thank you for your feedback. We don't charge a resort fee? …" at bounding box center [635, 220] width 272 height 51
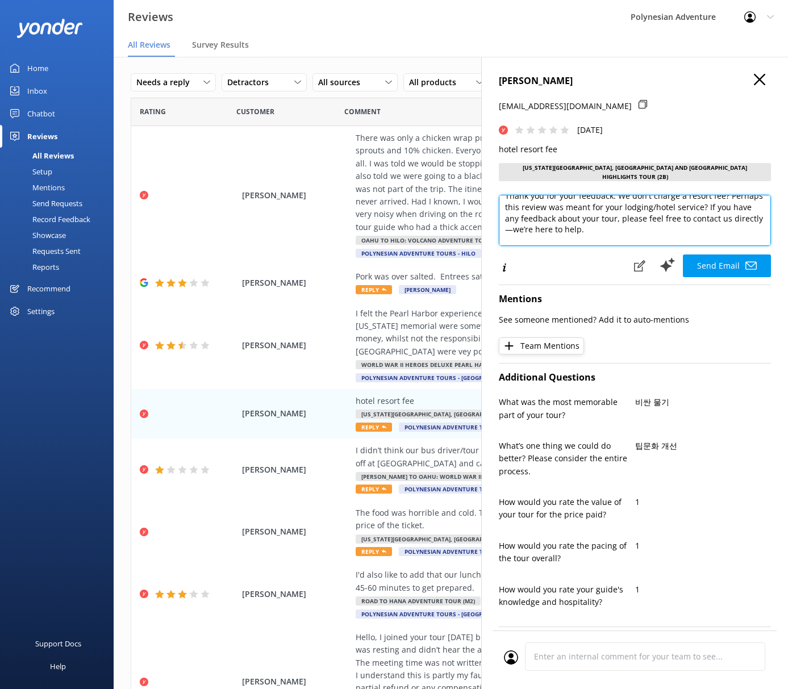
drag, startPoint x: 625, startPoint y: 225, endPoint x: 607, endPoint y: 226, distance: 17.7
click at [573, 226] on textarea "Dear [PERSON_NAME], Thank you for your feedback. We don't charge a resort fee? …" at bounding box center [635, 220] width 272 height 51
paste textarea "Mahalo! Polynesian Adventure"
click at [639, 232] on textarea "Dear [PERSON_NAME], Thank you for your feedback. We don't charge a resort fee? …" at bounding box center [635, 220] width 272 height 51
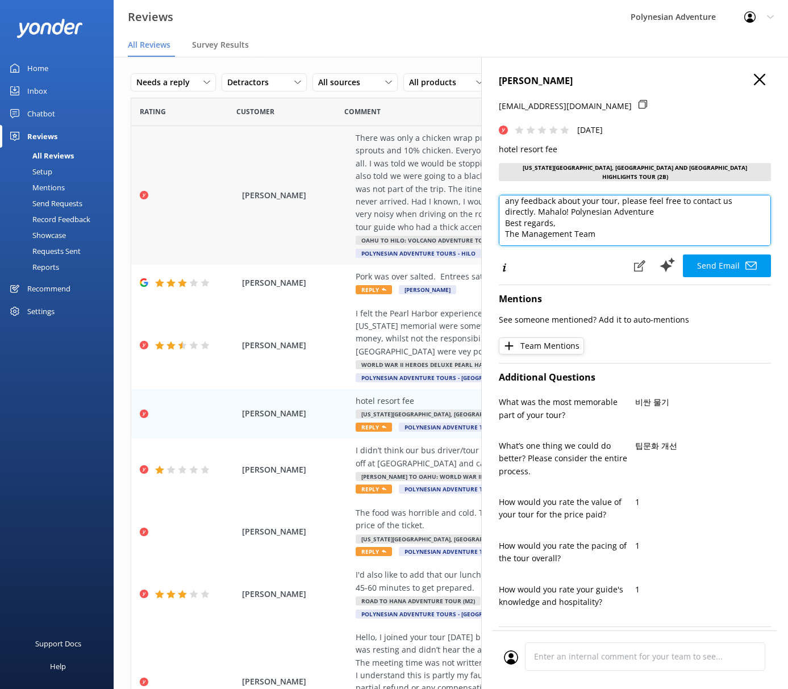
drag, startPoint x: 634, startPoint y: 235, endPoint x: 476, endPoint y: 215, distance: 158.7
click at [473, 215] on div "Out of 107 reviews: 2.1 NPS -100 Needs a reply All reply statuses Needs a reply…" at bounding box center [451, 384] width 675 height 655
click at [577, 226] on textarea "Dear [PERSON_NAME], Thank you for your feedback. We don't charge a resort fee? …" at bounding box center [635, 220] width 272 height 51
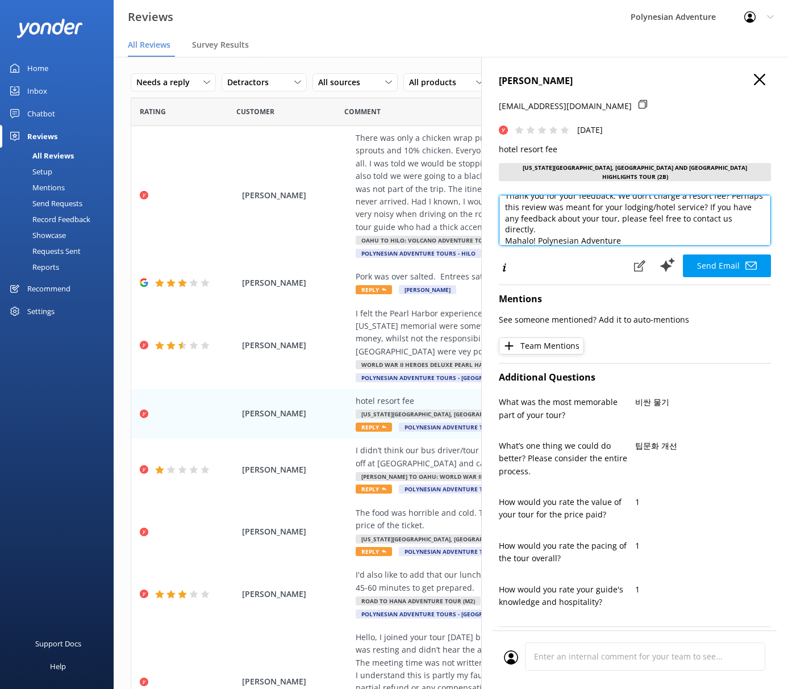
click at [731, 203] on textarea "Dear [PERSON_NAME], Thank you for your feedback. We don't charge a resort fee? …" at bounding box center [635, 220] width 272 height 51
click at [646, 227] on textarea "Dear [PERSON_NAME], Thank you for your feedback. We don't charge a resort fee? …" at bounding box center [635, 220] width 272 height 51
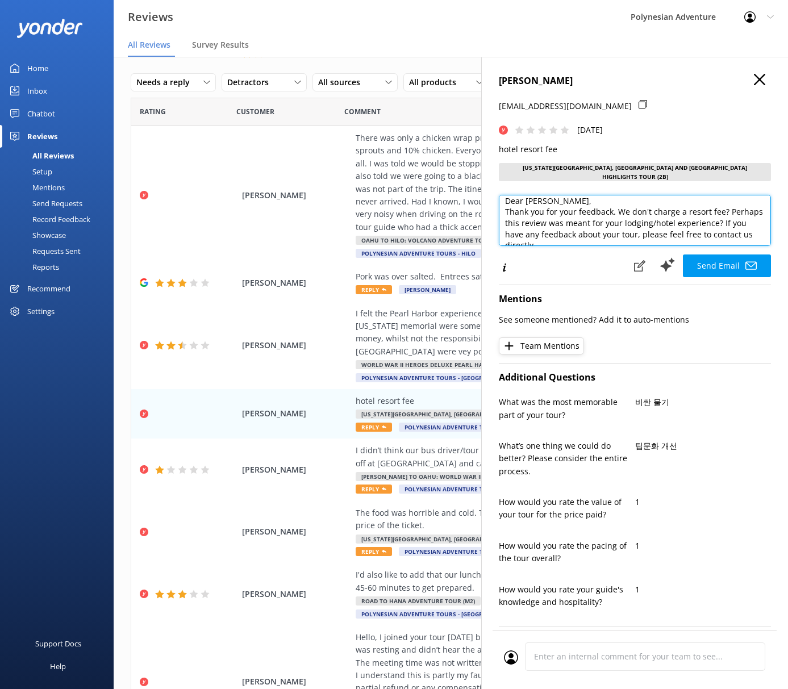
scroll to position [0, 0]
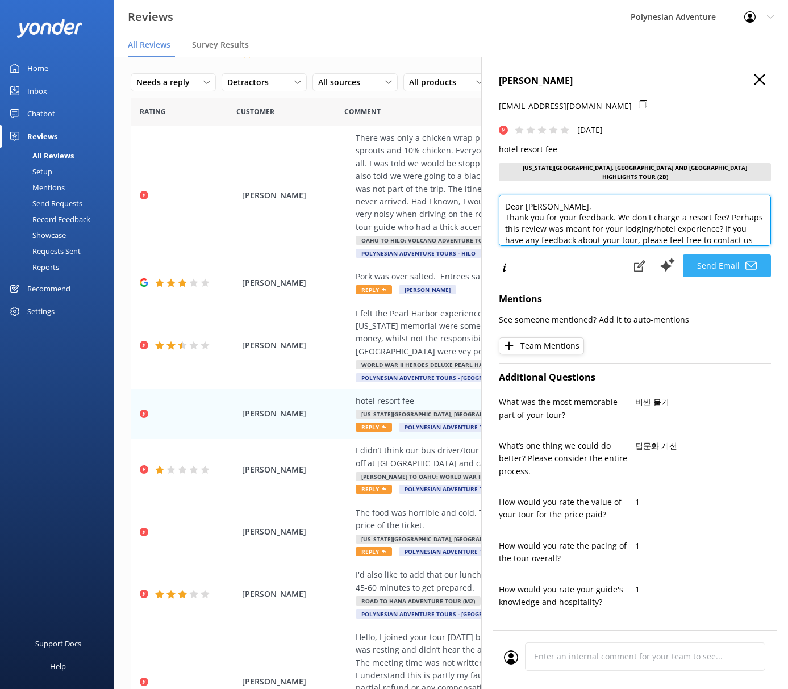
type textarea "Dear [PERSON_NAME], Thank you for your feedback. We don't charge a resort fee? …"
click at [722, 266] on button "Send Email" at bounding box center [727, 266] width 88 height 23
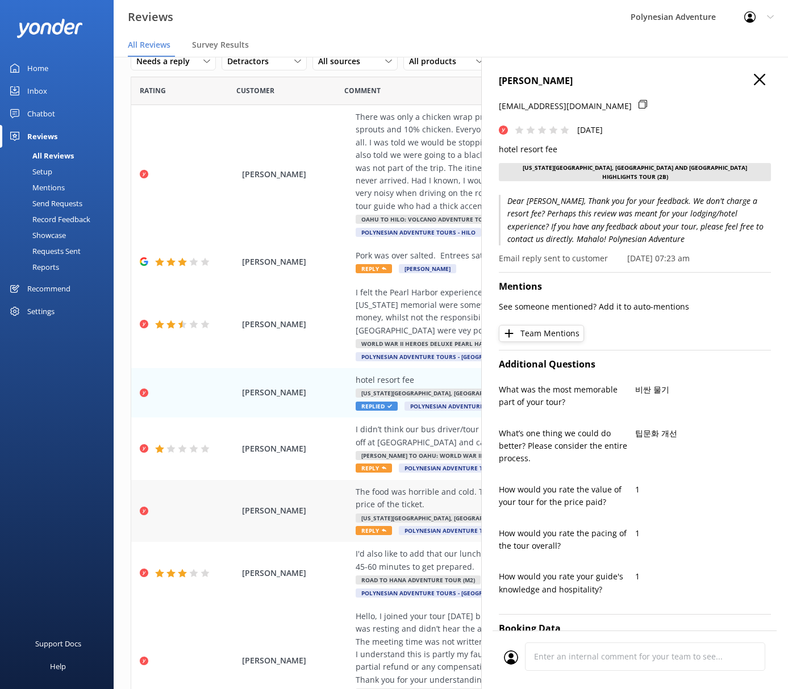
scroll to position [175, 0]
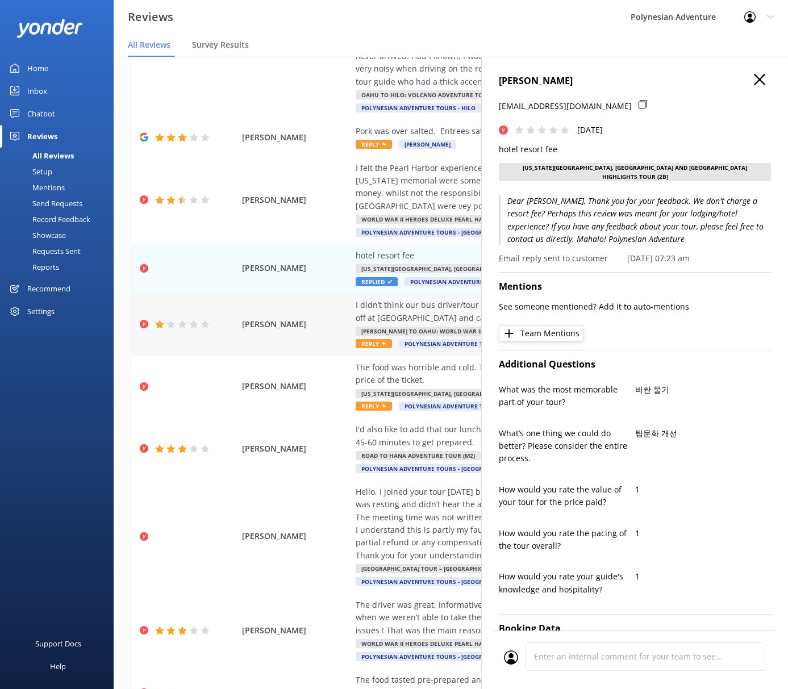
click at [305, 339] on div "[PERSON_NAME] I didn’t think our bus driver/tour director was very knowledgeabl…" at bounding box center [450, 324] width 639 height 63
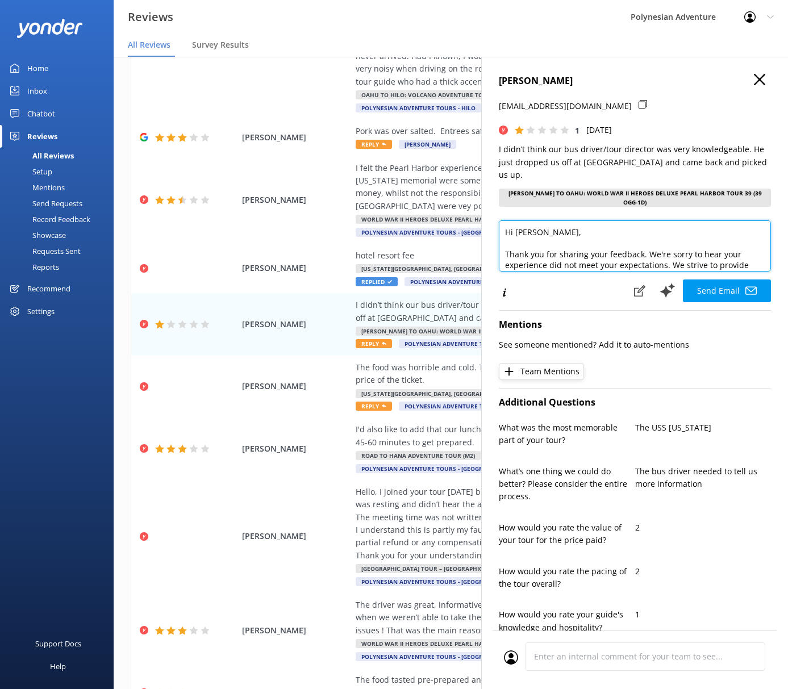
click at [601, 228] on textarea "Hi [PERSON_NAME], Thank you for sharing your feedback. We're sorry to hear your…" at bounding box center [635, 246] width 272 height 51
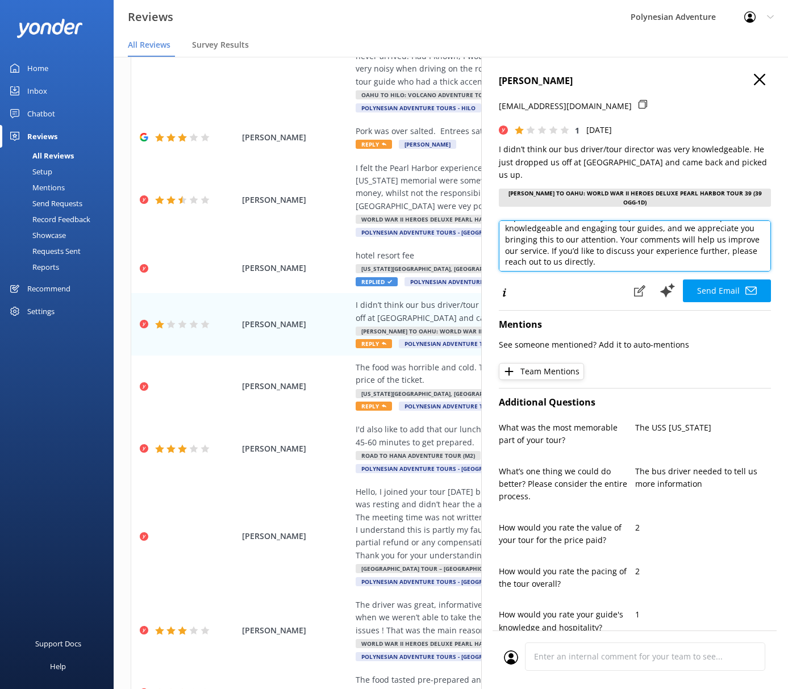
scroll to position [73, 0]
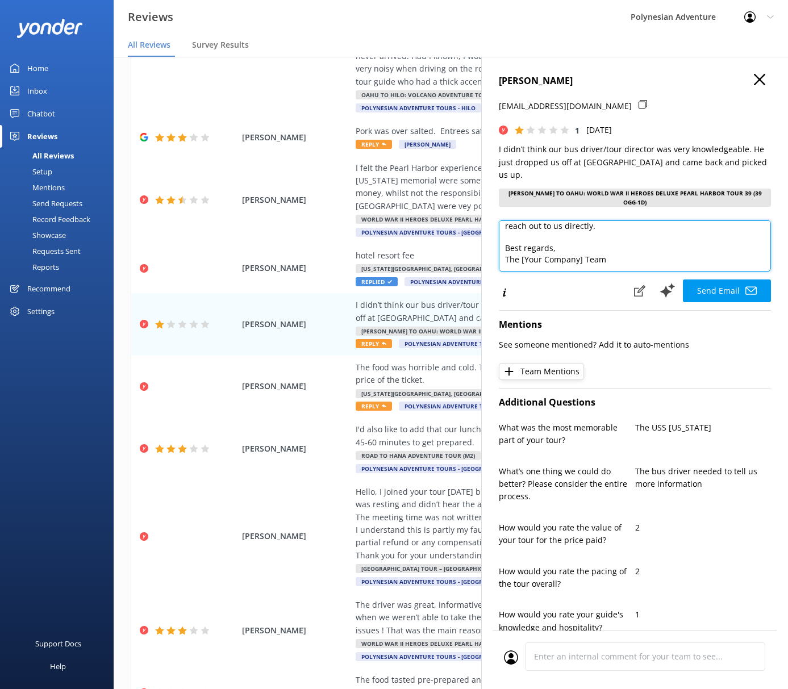
drag, startPoint x: 615, startPoint y: 226, endPoint x: 671, endPoint y: 256, distance: 63.3
click at [668, 255] on textarea "Hi [PERSON_NAME], Thank you for sharing your feedback. We're sorry to hear your…" at bounding box center [635, 246] width 272 height 51
paste textarea "Mahalo! Polynesian Adventure"
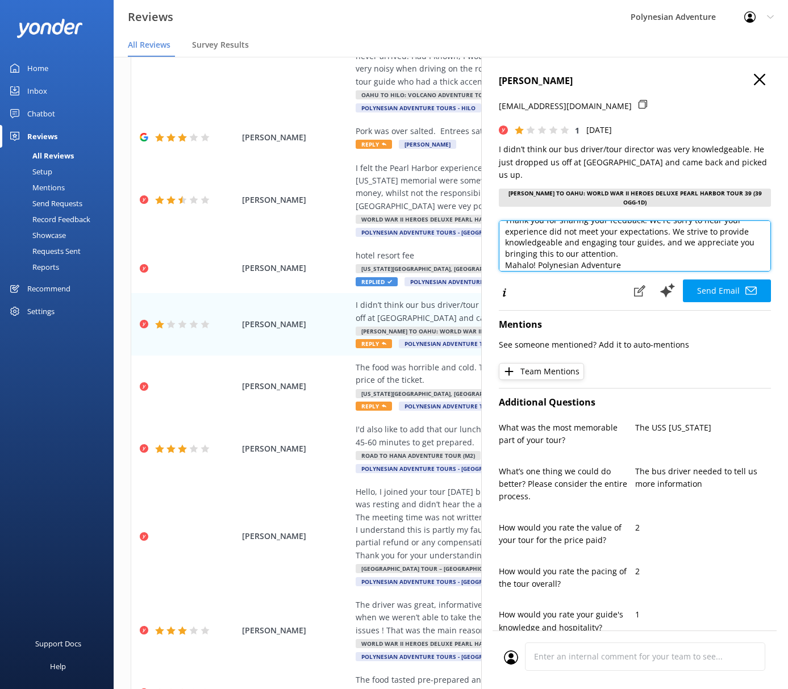
scroll to position [28, 0]
type textarea "Hi [PERSON_NAME], Thank you for sharing your feedback. We're sorry to hear your…"
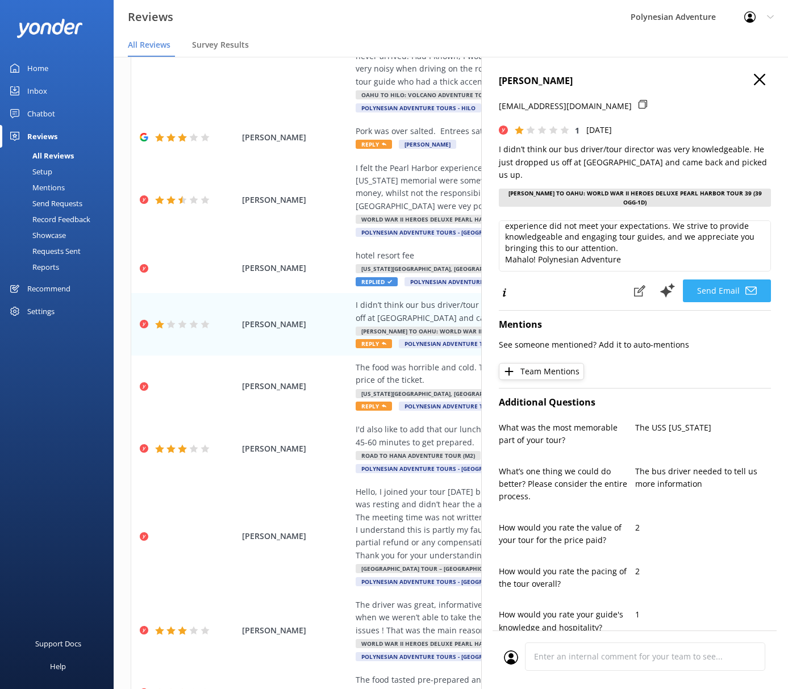
click at [730, 280] on button "Send Email" at bounding box center [727, 291] width 88 height 23
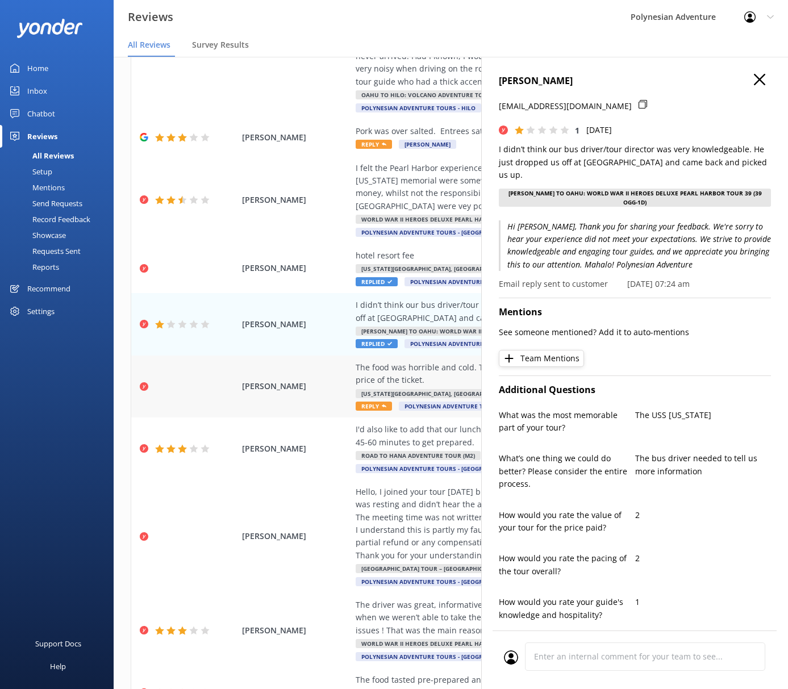
click at [281, 386] on span "[PERSON_NAME]" at bounding box center [296, 386] width 108 height 13
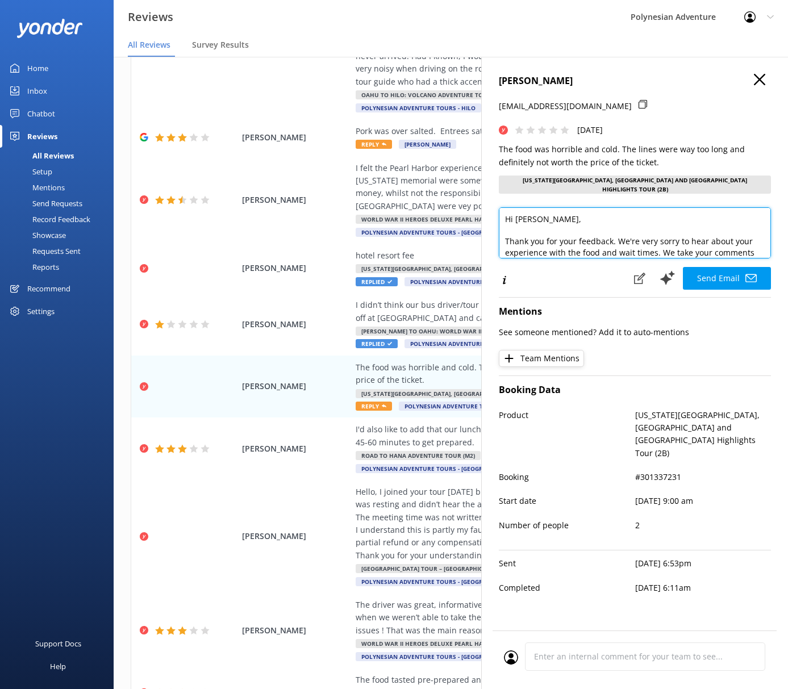
click at [565, 227] on textarea "Hi [PERSON_NAME], Thank you for your feedback. We're very sorry to hear about y…" at bounding box center [635, 232] width 272 height 51
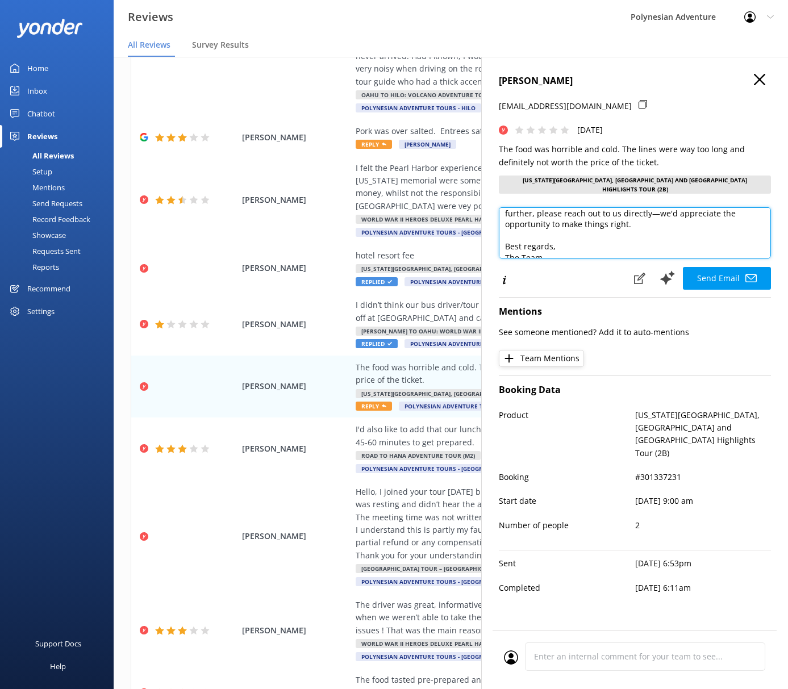
scroll to position [61, 0]
drag, startPoint x: 652, startPoint y: 231, endPoint x: 735, endPoint y: 244, distance: 84.0
click at [735, 244] on textarea "Hi [PERSON_NAME], Thank you for your feedback. We're very sorry to hear about y…" at bounding box center [635, 232] width 272 height 51
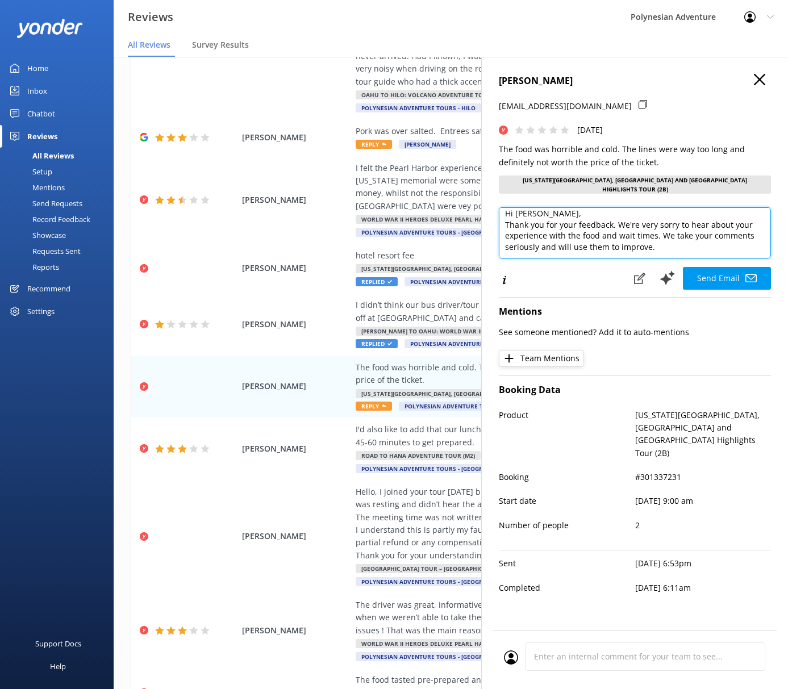
scroll to position [11, 0]
paste textarea "Mahalo! Polynesian Adventure"
drag, startPoint x: 659, startPoint y: 226, endPoint x: 678, endPoint y: 238, distance: 22.2
click at [678, 238] on textarea "Hi [PERSON_NAME], Thank you for your feedback. We're very sorry to hear about y…" at bounding box center [635, 232] width 272 height 51
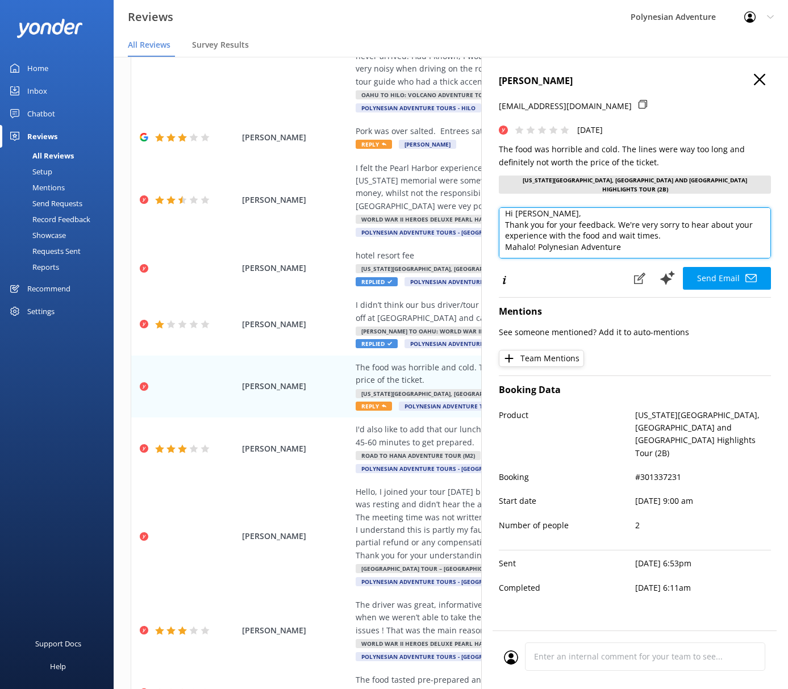
click at [644, 218] on textarea "Hi [PERSON_NAME], Thank you for your feedback. We're very sorry to hear about y…" at bounding box center [635, 232] width 272 height 51
click at [645, 218] on textarea "Hi [PERSON_NAME], Thank you for your feedback. We're very sorry to hear about y…" at bounding box center [635, 232] width 272 height 51
type textarea "Hi [PERSON_NAME], Thank you for your feedback. We're sorry to hear about your e…"
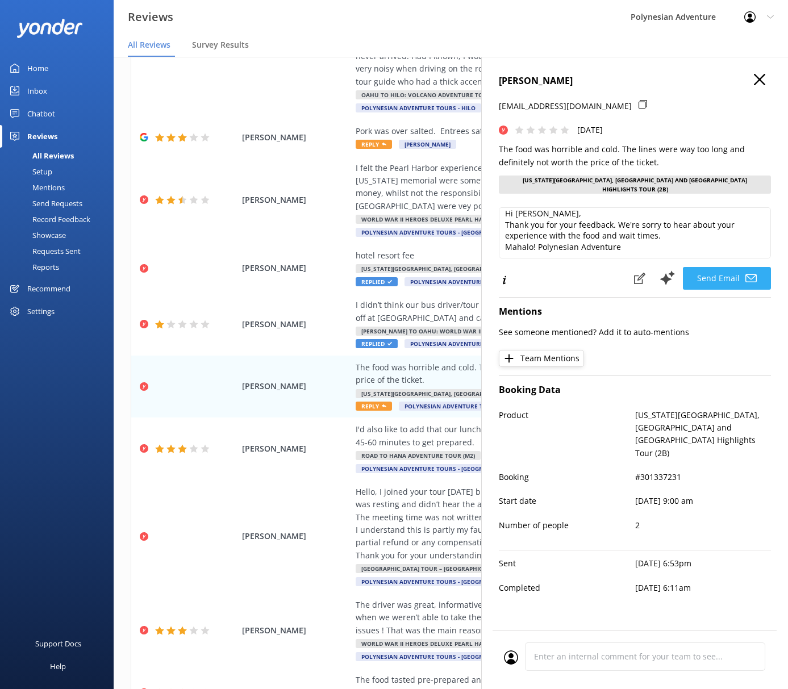
click at [718, 272] on button "Send Email" at bounding box center [727, 278] width 88 height 23
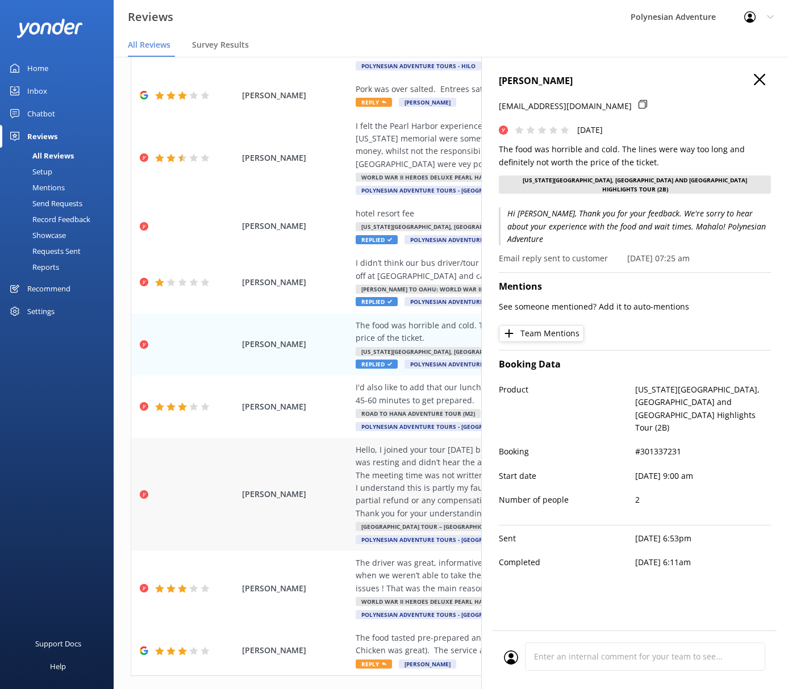
scroll to position [228, 0]
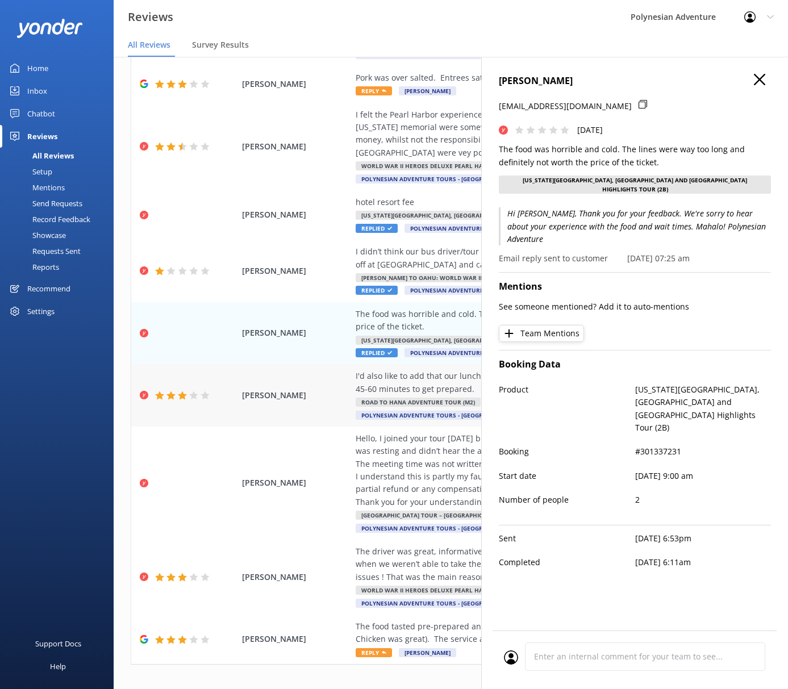
click at [313, 393] on span "[PERSON_NAME]" at bounding box center [296, 395] width 108 height 13
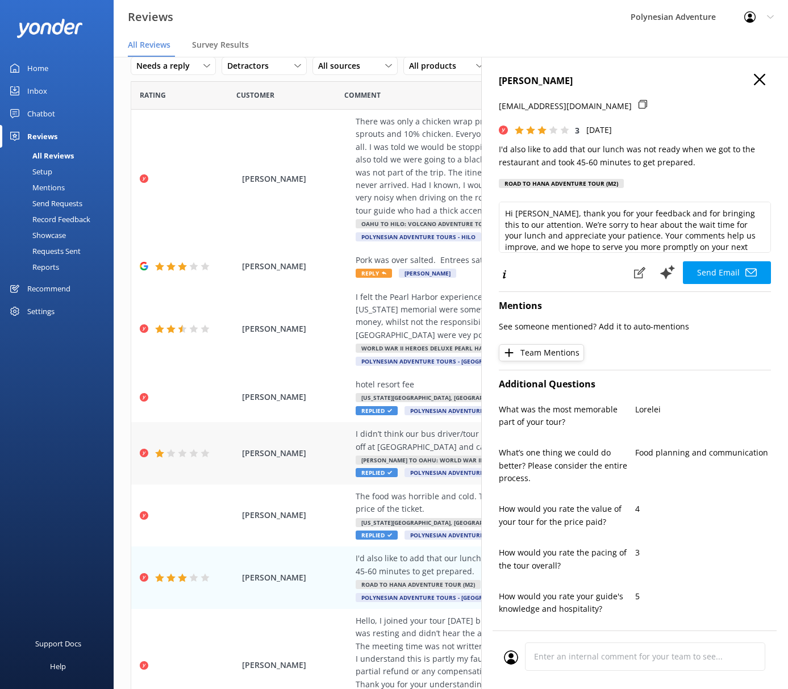
scroll to position [163, 0]
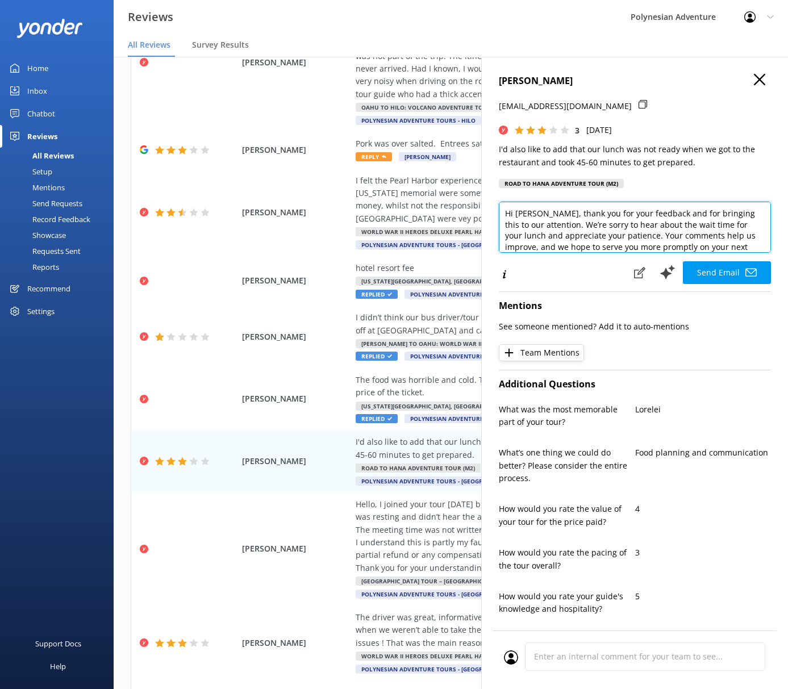
click at [533, 213] on textarea "Hi [PERSON_NAME], thank you for your feedback and for bringing this to our atte…" at bounding box center [635, 227] width 272 height 51
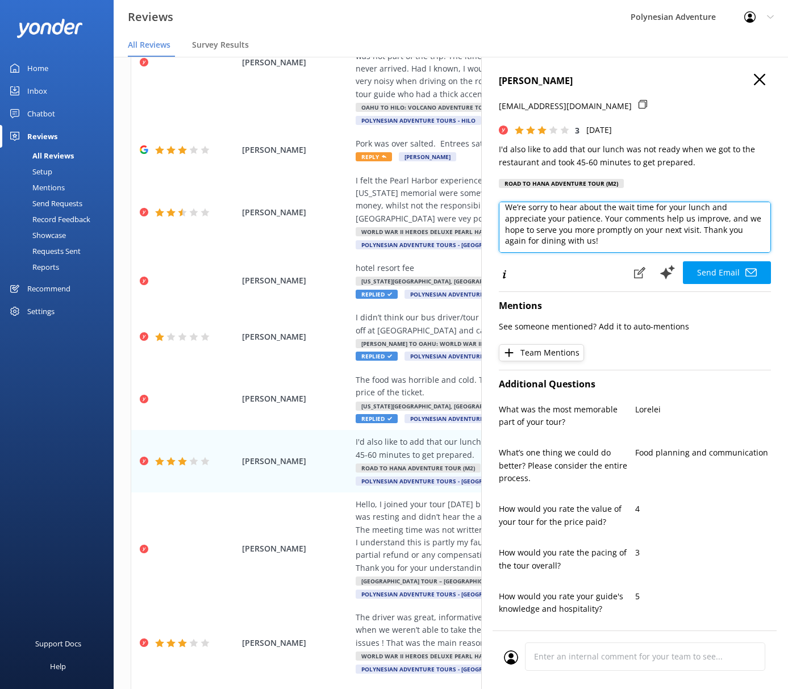
drag, startPoint x: 747, startPoint y: 217, endPoint x: 726, endPoint y: 250, distance: 38.8
click at [718, 247] on textarea "Hi [PERSON_NAME], Thank you for your feedback and for bringing this to our atte…" at bounding box center [635, 227] width 272 height 51
paste textarea "Mahalo! Polynesian Adventure"
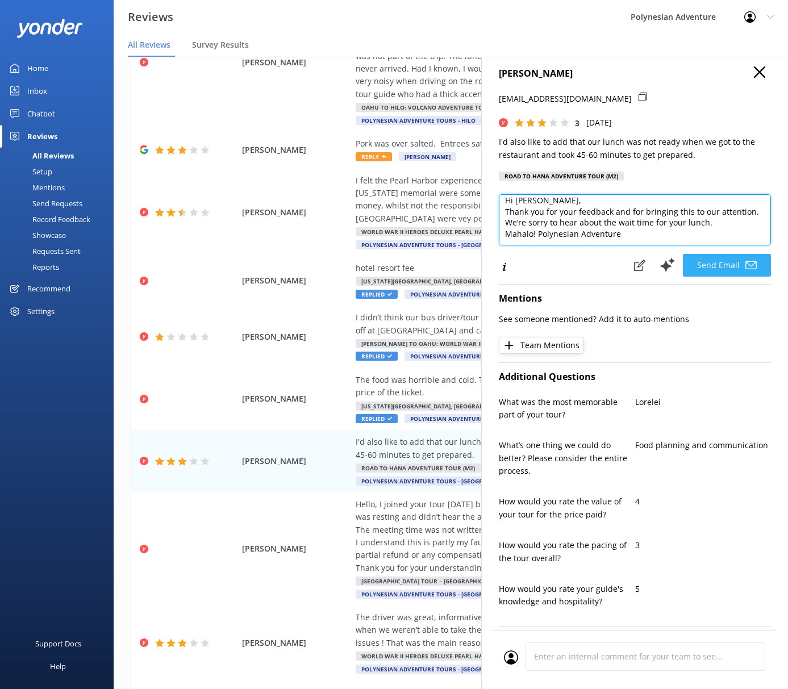
type textarea "Hi [PERSON_NAME], Thank you for your feedback and for bringing this to our atte…"
click at [697, 269] on button "Send Email" at bounding box center [727, 265] width 88 height 23
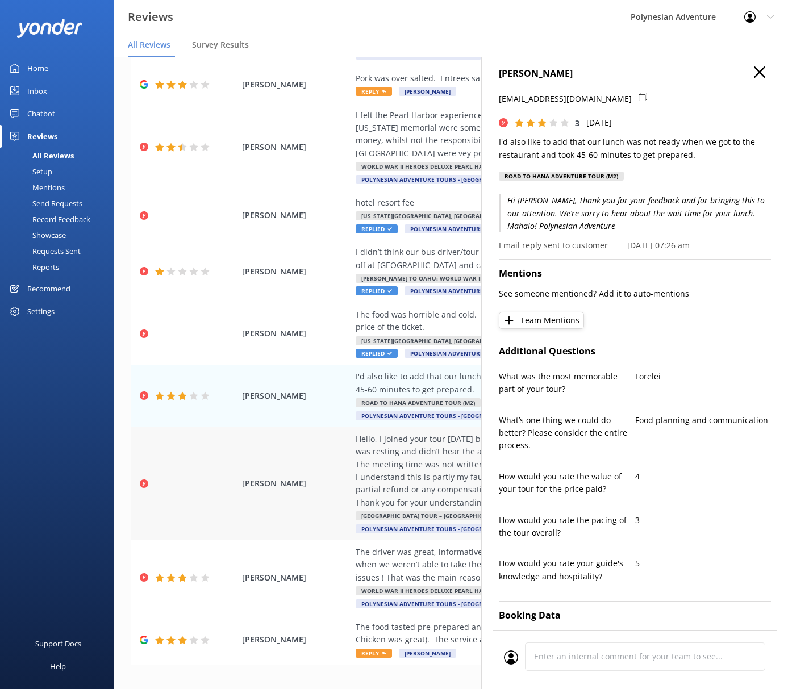
scroll to position [228, 0]
click at [291, 480] on div "[PERSON_NAME] Hello, I joined your tour [DATE] but unfortunately I missed the m…" at bounding box center [450, 483] width 639 height 113
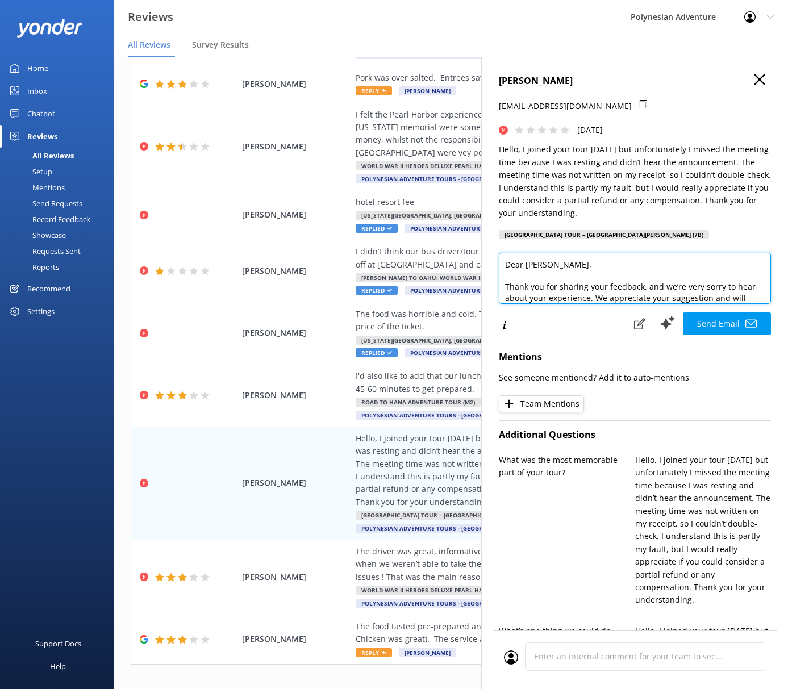
click at [569, 275] on textarea "Dear [PERSON_NAME], Thank you for sharing your feedback, and we’re very sorry t…" at bounding box center [635, 278] width 272 height 51
drag, startPoint x: 525, startPoint y: 264, endPoint x: 476, endPoint y: 264, distance: 48.9
click at [476, 264] on div "Out of 107 reviews: 2.1 NPS -100 Needs a reply All reply statuses Needs a reply…" at bounding box center [451, 384] width 675 height 655
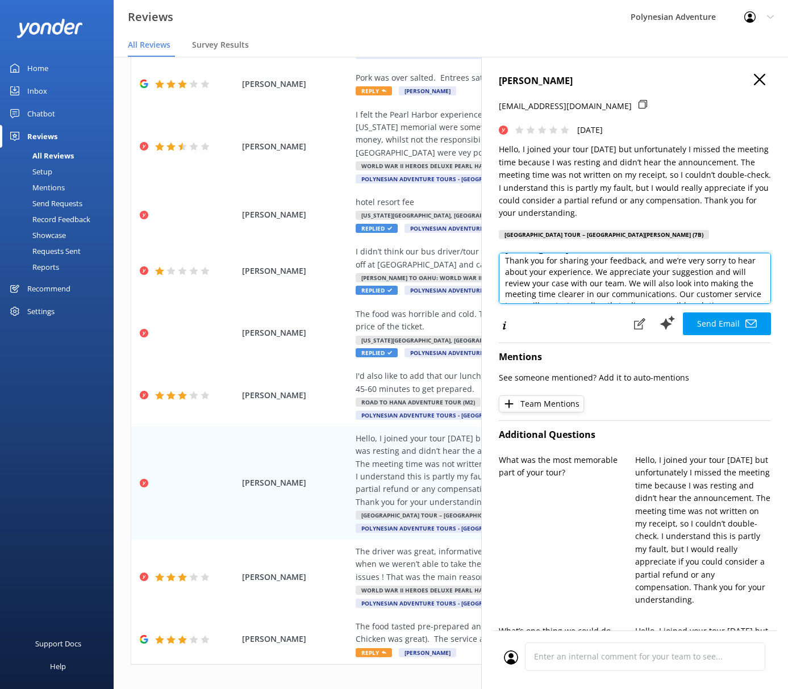
scroll to position [22, 0]
drag, startPoint x: 613, startPoint y: 264, endPoint x: 689, endPoint y: 286, distance: 79.3
click at [689, 286] on textarea "[PERSON_NAME]-san, Thank you for sharing your feedback, and we’re very sorry to…" at bounding box center [635, 278] width 272 height 51
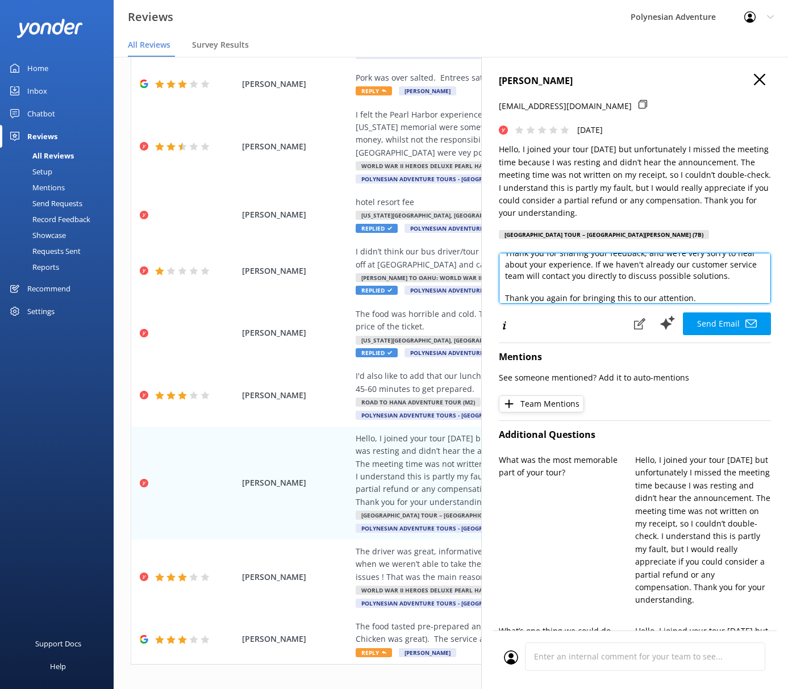
drag, startPoint x: 692, startPoint y: 265, endPoint x: 704, endPoint y: 265, distance: 11.9
click at [704, 265] on textarea "[PERSON_NAME]-san, Thank you for sharing your feedback, and we’re very sorry to…" at bounding box center [635, 278] width 272 height 51
click at [692, 269] on textarea "[PERSON_NAME]-san, Thank you for sharing your feedback, and we’re very sorry to…" at bounding box center [635, 278] width 272 height 51
click at [652, 285] on textarea "[PERSON_NAME]-san, Thank you for sharing your feedback, and we’re very sorry to…" at bounding box center [635, 278] width 272 height 51
click at [677, 278] on textarea "[PERSON_NAME]-san, Thank you for sharing your feedback, and we’re very sorry to…" at bounding box center [635, 278] width 272 height 51
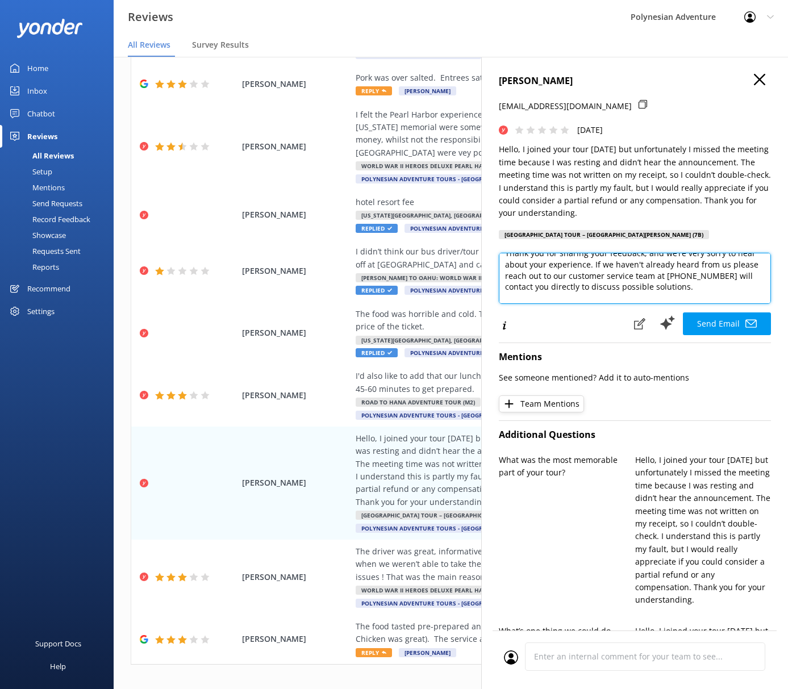
drag, startPoint x: 691, startPoint y: 289, endPoint x: 493, endPoint y: 283, distance: 197.3
click at [493, 283] on div "[PERSON_NAME] [EMAIL_ADDRESS][DOMAIN_NAME] [DATE] Hello, I joined your tour [DA…" at bounding box center [634, 401] width 307 height 689
drag, startPoint x: 634, startPoint y: 285, endPoint x: 465, endPoint y: 276, distance: 169.1
click at [465, 276] on div "Out of 107 reviews: 2.1 NPS -100 Needs a reply All reply statuses Needs a reply…" at bounding box center [451, 384] width 675 height 655
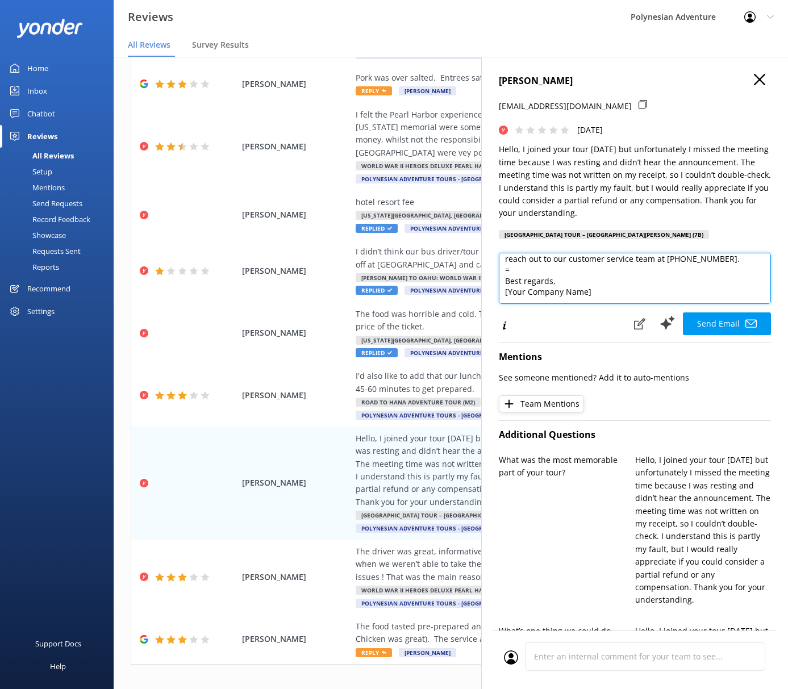
drag, startPoint x: 601, startPoint y: 295, endPoint x: 534, endPoint y: 284, distance: 68.6
click at [492, 279] on div "[PERSON_NAME] [EMAIL_ADDRESS][DOMAIN_NAME] [DATE] Hello, I joined your tour [DA…" at bounding box center [634, 401] width 307 height 689
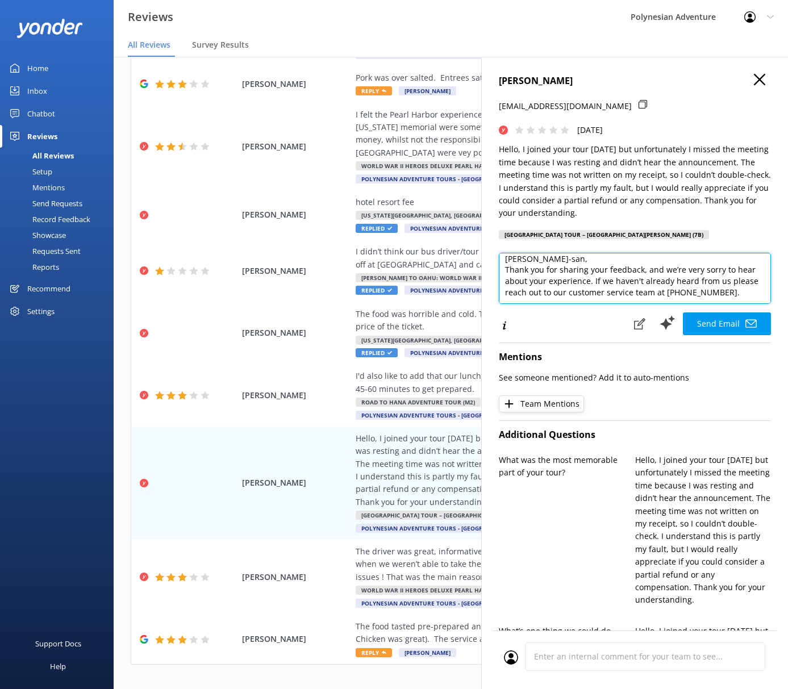
scroll to position [28, 0]
paste textarea "Mahalo! Polynesian Adventure"
click at [537, 288] on textarea "[PERSON_NAME]-san, Thank you for sharing your feedback, and we’re very sorry to…" at bounding box center [635, 278] width 272 height 51
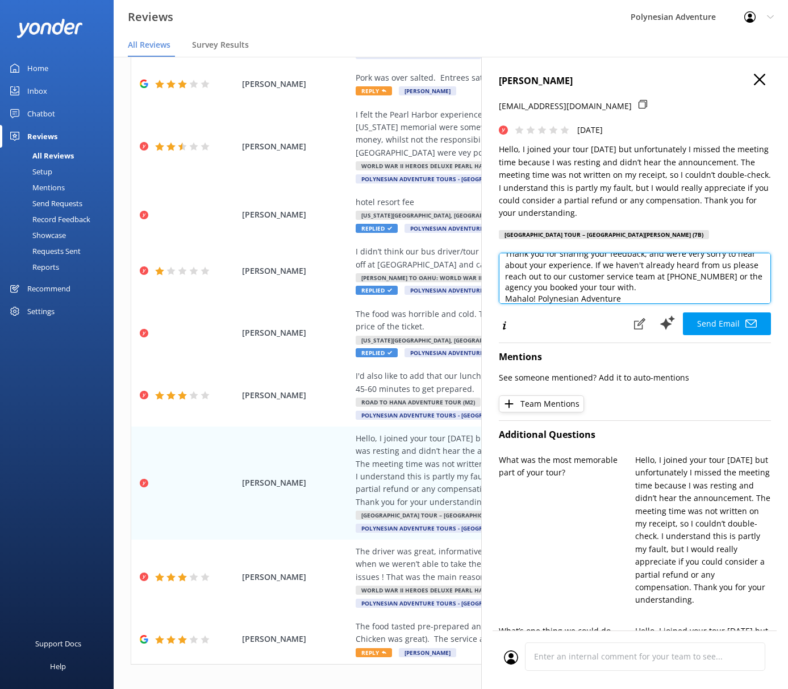
scroll to position [28, 0]
type textarea "[PERSON_NAME]-san, Thank you for sharing your feedback, and we’re very sorry to…"
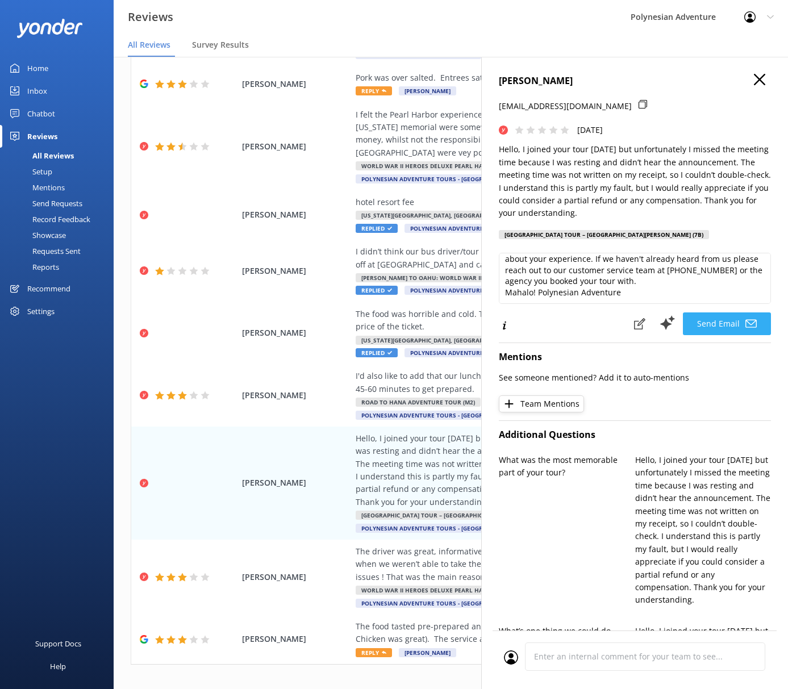
click at [701, 322] on button "Send Email" at bounding box center [727, 324] width 88 height 23
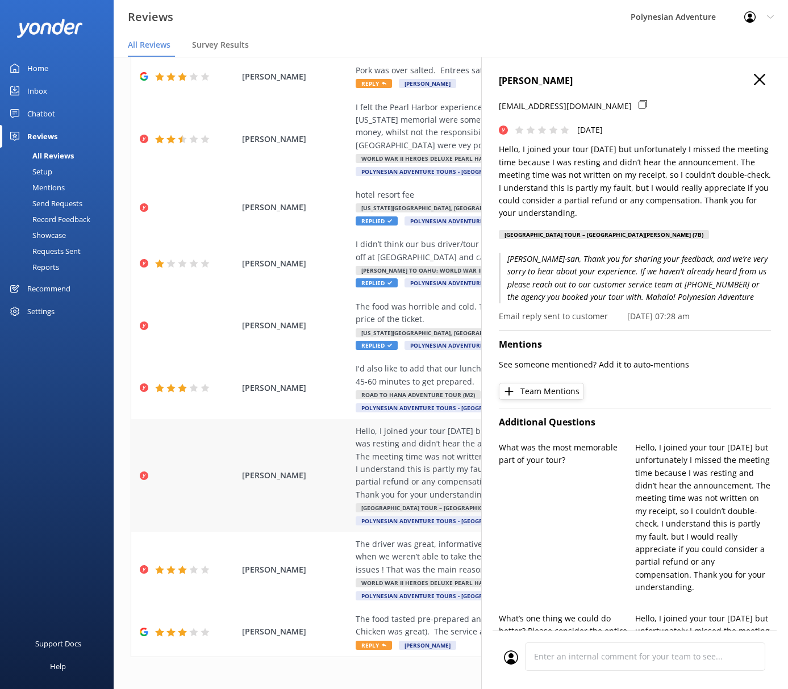
scroll to position [23, 0]
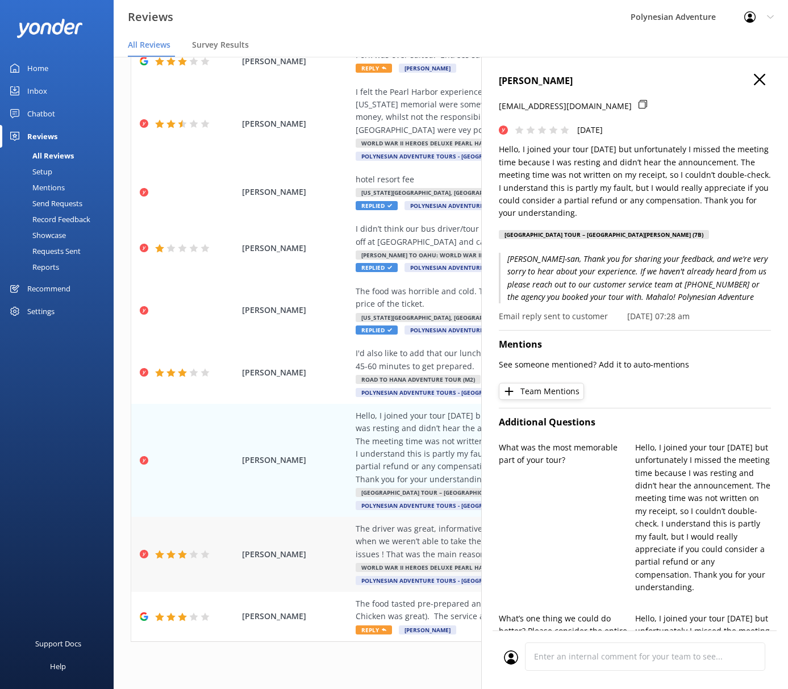
click at [274, 534] on div "[PERSON_NAME] The driver was great, informative and funny, however, the WW2 exp…" at bounding box center [450, 554] width 639 height 75
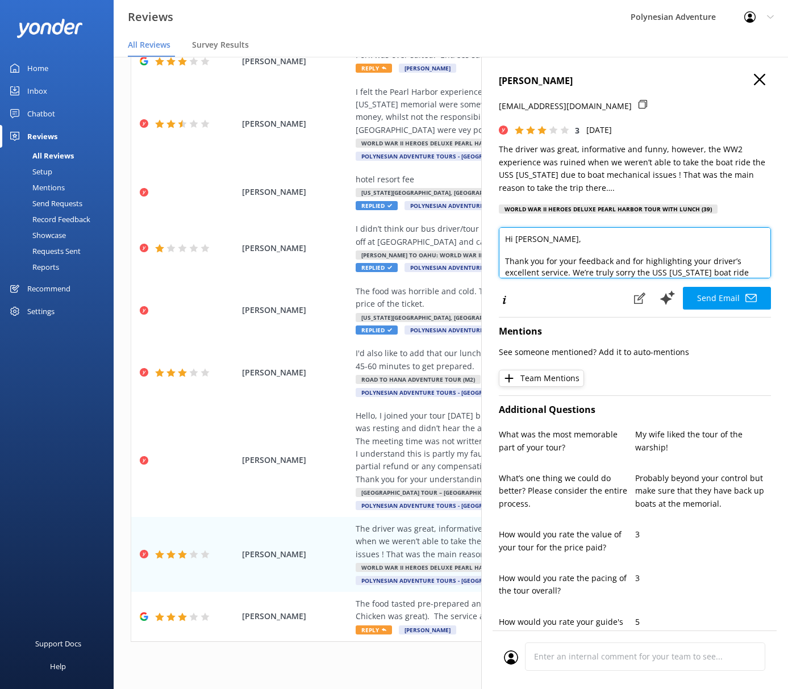
click at [568, 250] on textarea "Hi [PERSON_NAME], Thank you for your feedback and for highlighting your driver’…" at bounding box center [635, 252] width 272 height 51
drag, startPoint x: 514, startPoint y: 240, endPoint x: 465, endPoint y: 233, distance: 49.4
click at [465, 233] on div "Out of 107 reviews: 2.1 NPS -100 Needs a reply All reply statuses Needs a reply…" at bounding box center [451, 361] width 675 height 655
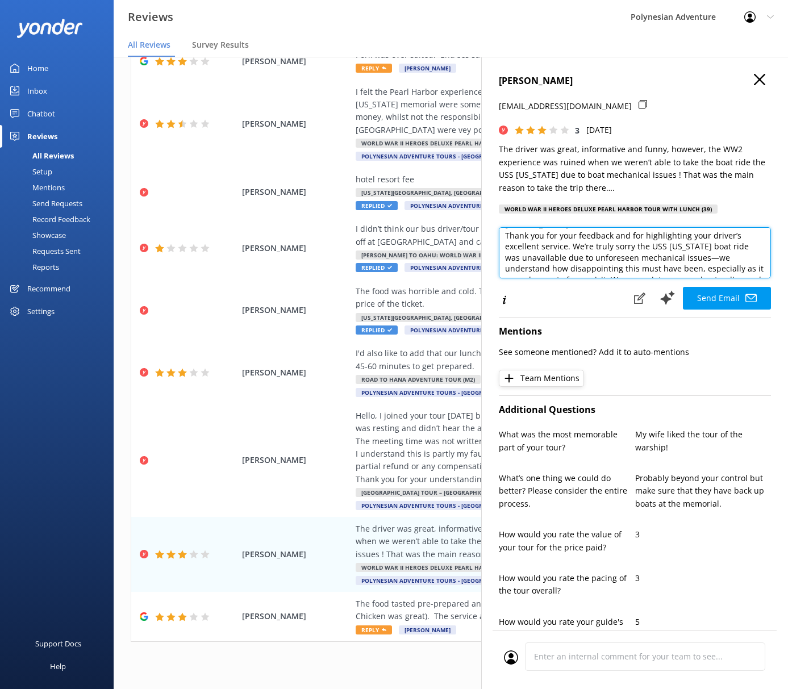
click at [598, 244] on textarea "[PERSON_NAME], Thank you for your feedback and for highlighting your driver’s e…" at bounding box center [635, 252] width 272 height 51
click at [614, 244] on textarea "[PERSON_NAME], Thank you for your feedback and for highlighting your driver’s e…" at bounding box center [635, 252] width 272 height 51
drag, startPoint x: 583, startPoint y: 251, endPoint x: 717, endPoint y: 248, distance: 133.6
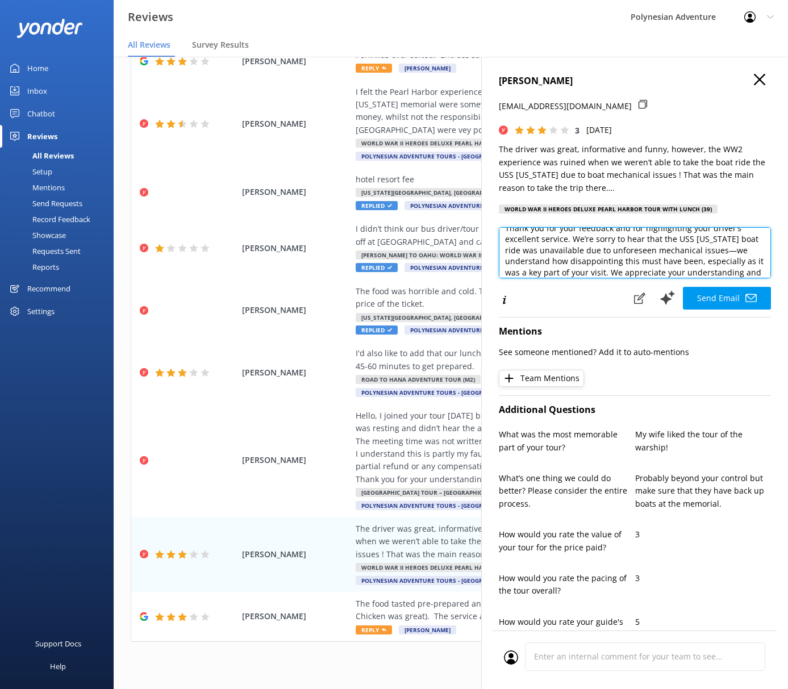
click at [717, 248] on textarea "[PERSON_NAME], Thank you for your feedback and for highlighting your driver’s e…" at bounding box center [635, 252] width 272 height 51
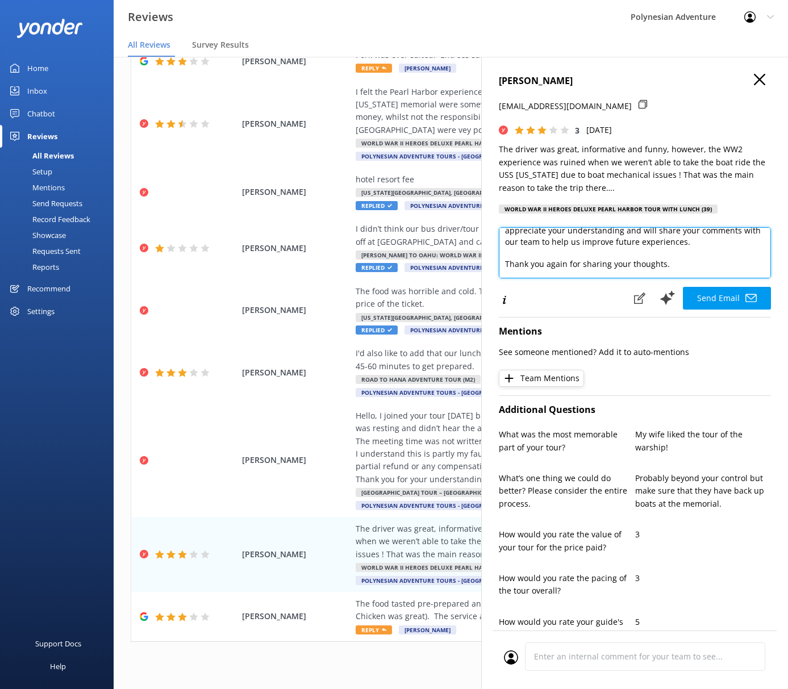
scroll to position [95, 0]
drag, startPoint x: 570, startPoint y: 263, endPoint x: 729, endPoint y: 253, distance: 159.4
click at [729, 253] on textarea "[PERSON_NAME], Thank you for your feedback and for highlighting your driver’s e…" at bounding box center [635, 252] width 272 height 51
drag, startPoint x: 672, startPoint y: 263, endPoint x: 624, endPoint y: 263, distance: 48.3
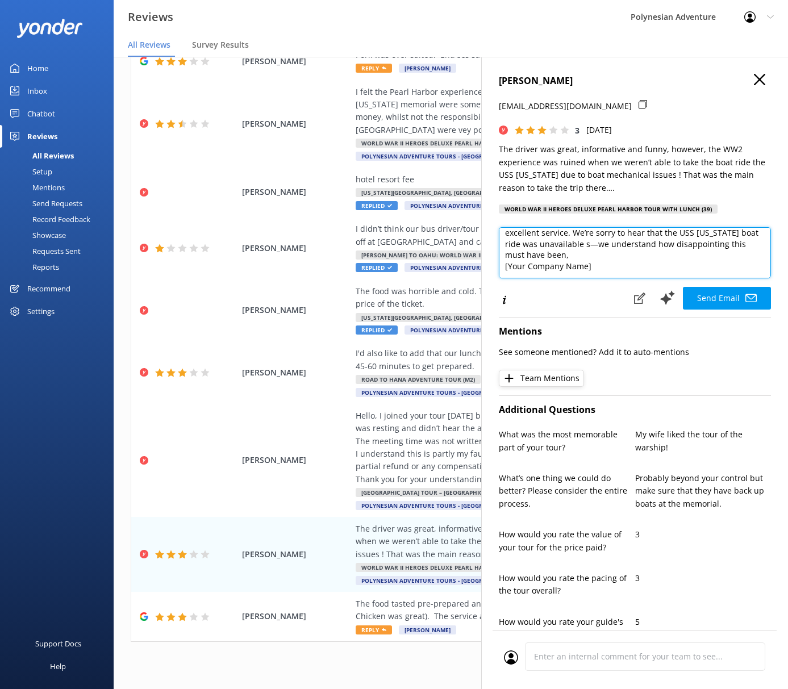
click at [622, 262] on textarea "[PERSON_NAME], Thank you for your feedback and for highlighting your driver’s e…" at bounding box center [635, 252] width 272 height 51
drag, startPoint x: 595, startPoint y: 257, endPoint x: 605, endPoint y: 257, distance: 10.2
click at [605, 257] on textarea "[PERSON_NAME], Thank you for your feedback and for highlighting your driver’s e…" at bounding box center [635, 252] width 272 height 51
drag, startPoint x: 582, startPoint y: 273, endPoint x: 589, endPoint y: 273, distance: 6.8
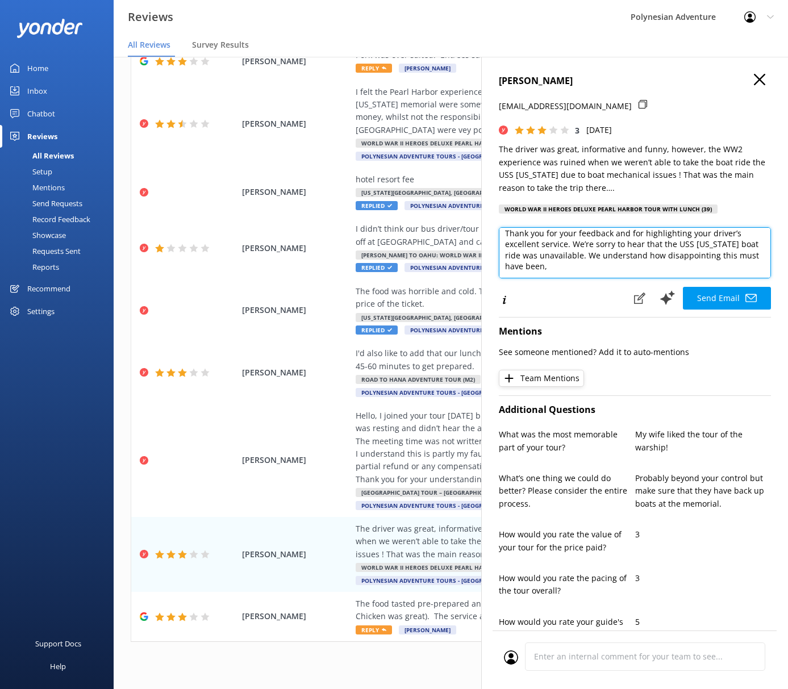
click at [582, 273] on textarea "[PERSON_NAME], Thank you for your feedback and for highlighting your driver’s e…" at bounding box center [635, 252] width 272 height 51
paste textarea "Mahalo! Polynesian Adventure"
drag, startPoint x: 707, startPoint y: 250, endPoint x: 527, endPoint y: 260, distance: 180.4
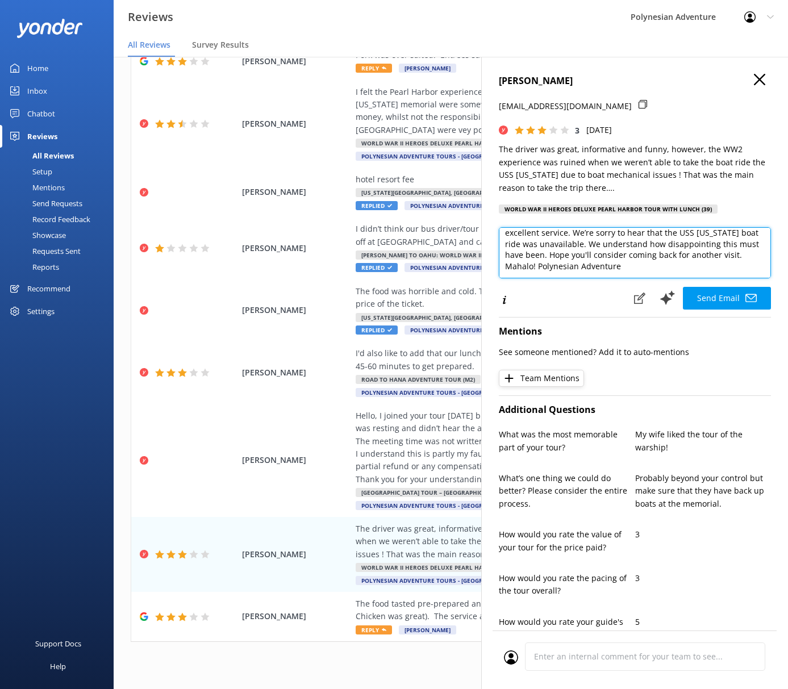
click at [527, 260] on textarea "[PERSON_NAME], Thank you for your feedback and for highlighting your driver’s e…" at bounding box center [635, 252] width 272 height 51
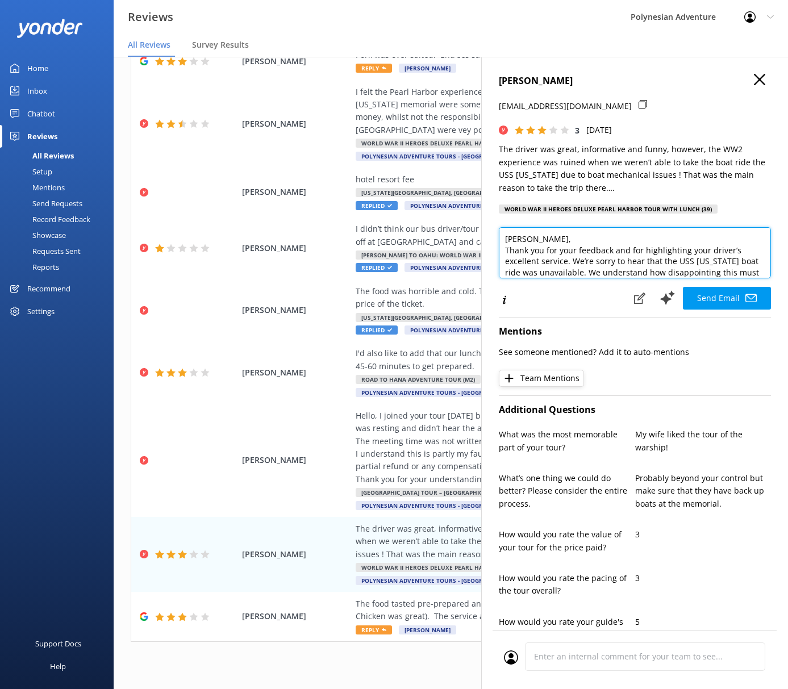
click at [517, 260] on textarea "[PERSON_NAME], Thank you for your feedback and for highlighting your driver’s e…" at bounding box center [635, 252] width 272 height 51
type textarea "[PERSON_NAME], Thank you for your feedback and for highlighting your driver’s s…"
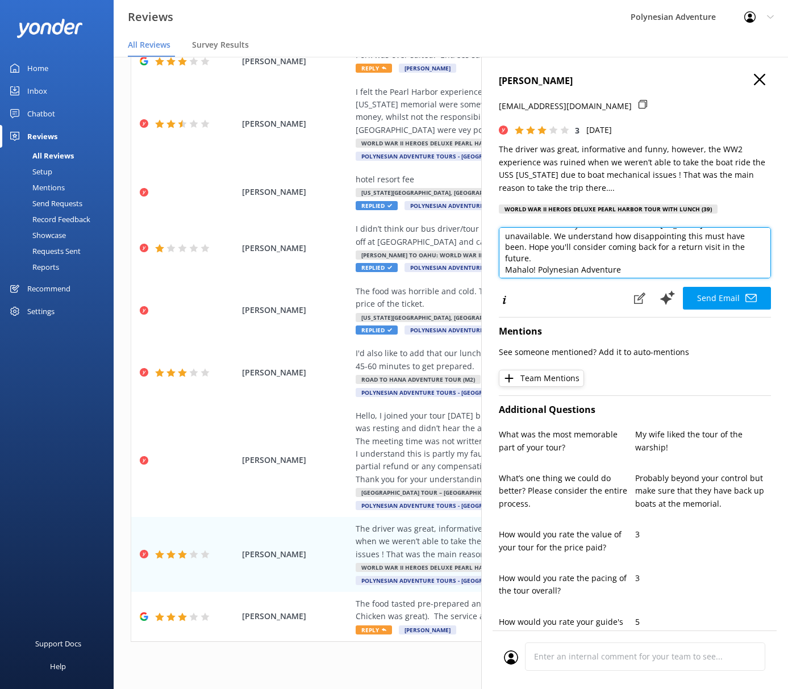
scroll to position [39, 0]
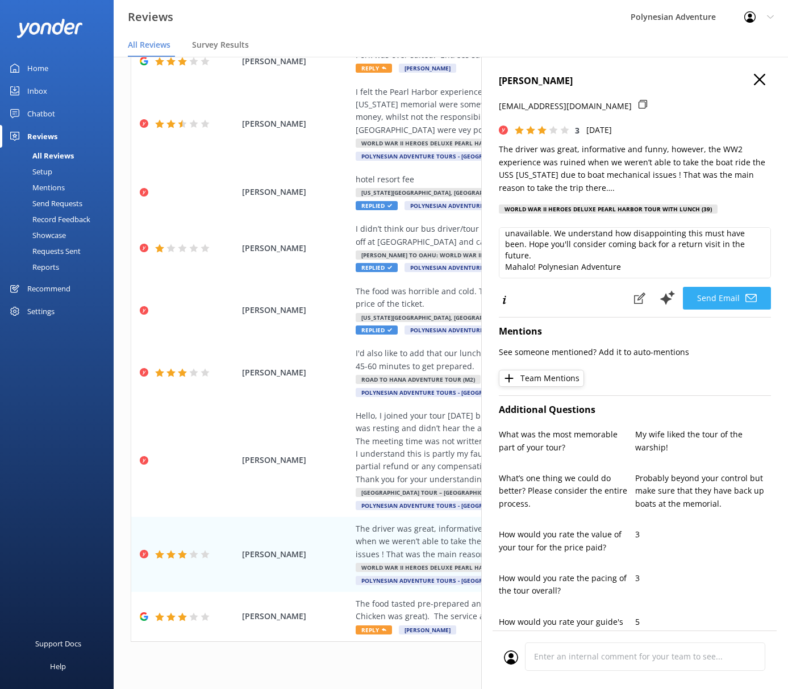
click at [691, 301] on button "Send Email" at bounding box center [727, 298] width 88 height 23
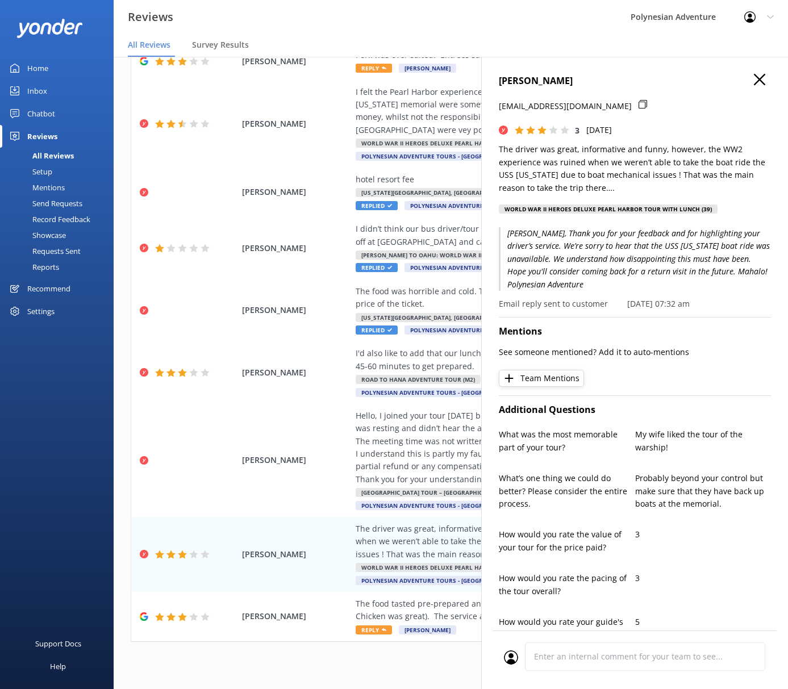
click at [754, 81] on icon at bounding box center [759, 79] width 11 height 11
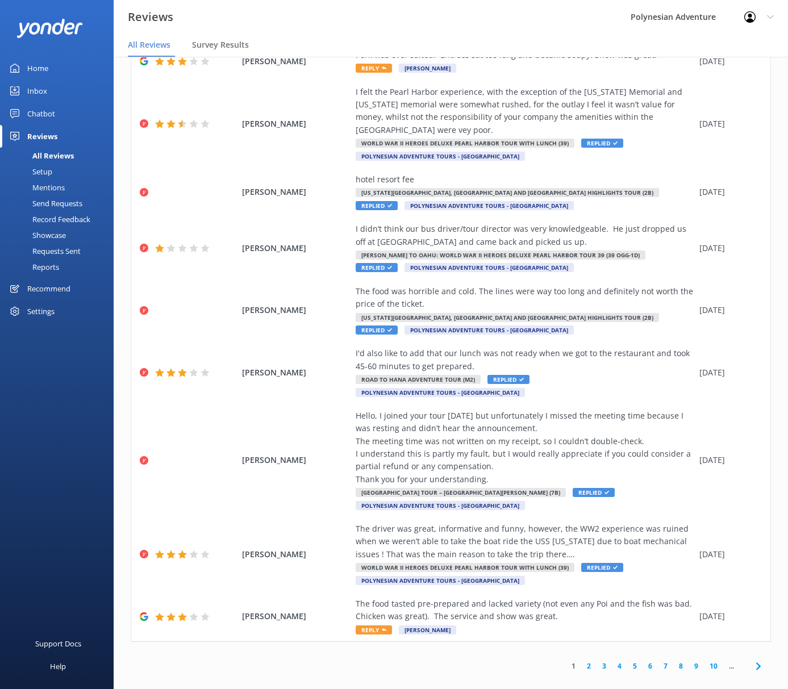
click at [581, 661] on link "2" at bounding box center [588, 666] width 15 height 11
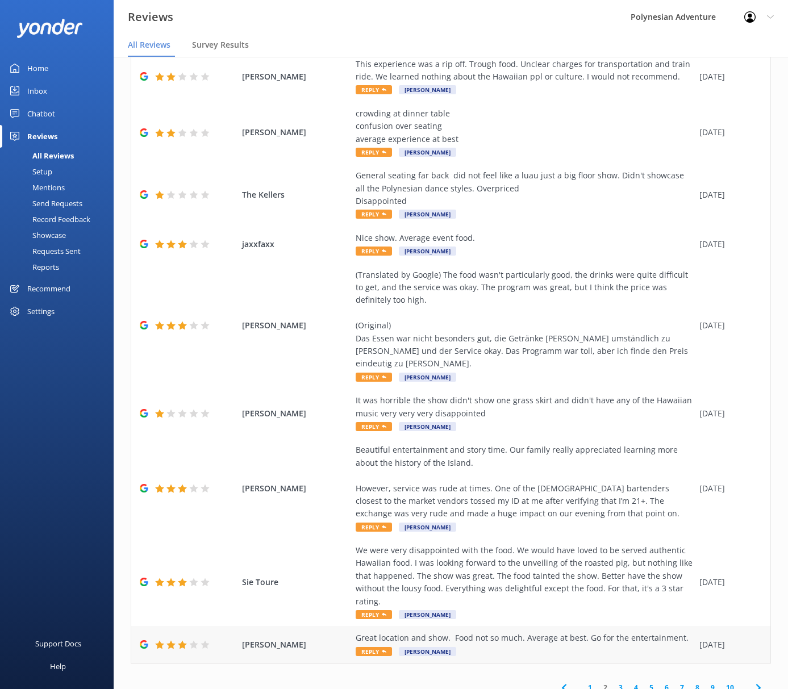
scroll to position [165, 0]
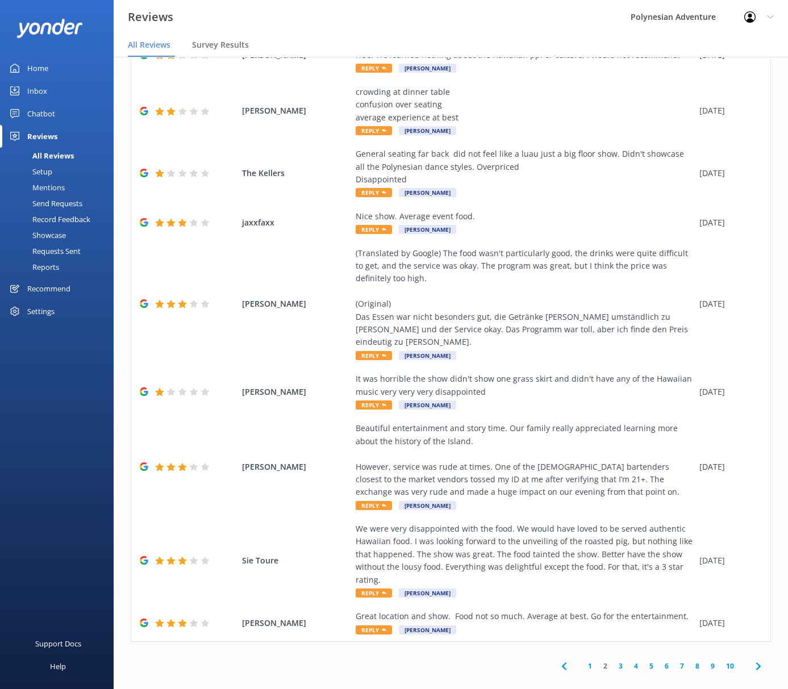
click at [614, 661] on link "3" at bounding box center [620, 666] width 15 height 11
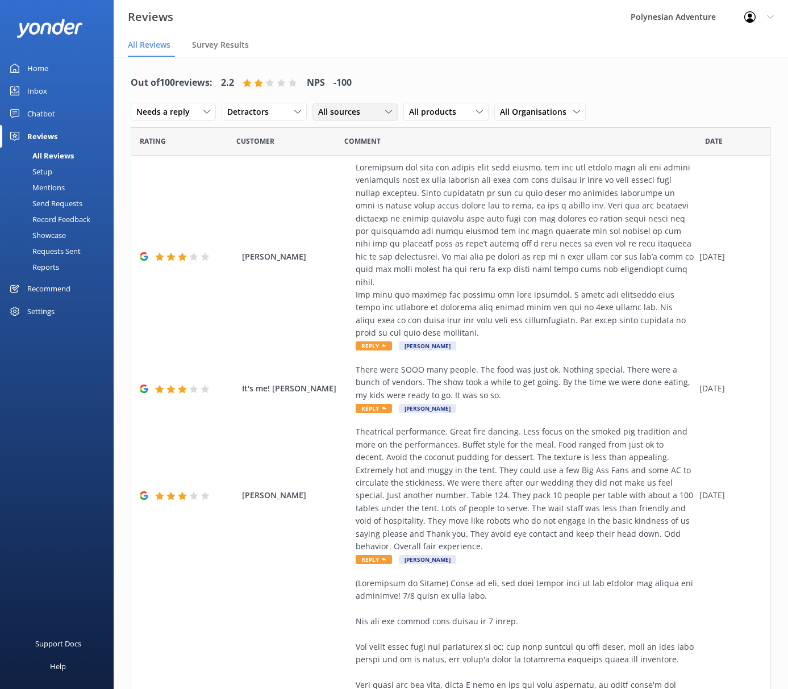
click at [374, 113] on div "All sources" at bounding box center [355, 112] width 80 height 13
click at [362, 157] on div "Yonder survey" at bounding box center [361, 158] width 64 height 11
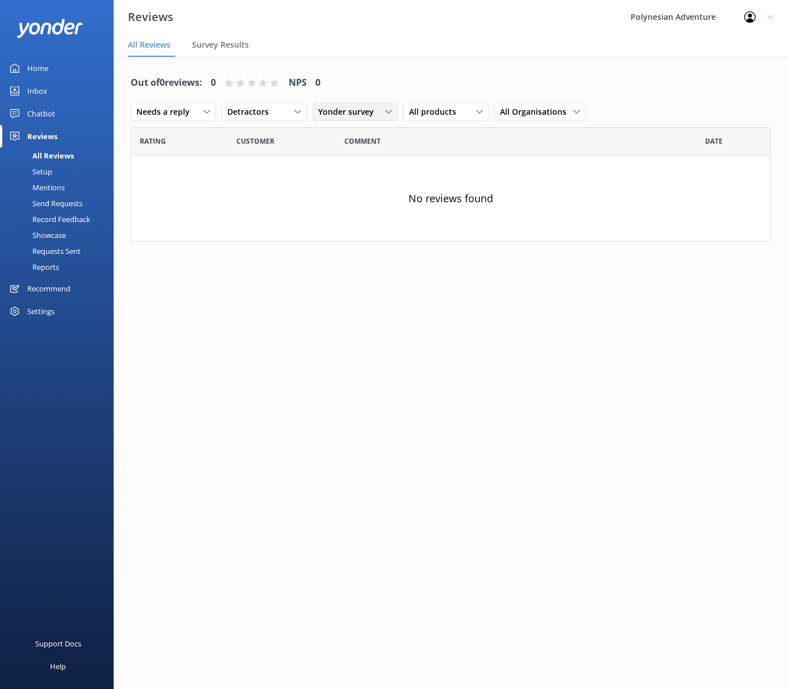
click at [344, 109] on span "Yonder survey" at bounding box center [349, 112] width 63 height 13
click at [371, 181] on div "Heard by staff" at bounding box center [360, 181] width 63 height 11
click at [55, 63] on link "Home" at bounding box center [57, 68] width 114 height 23
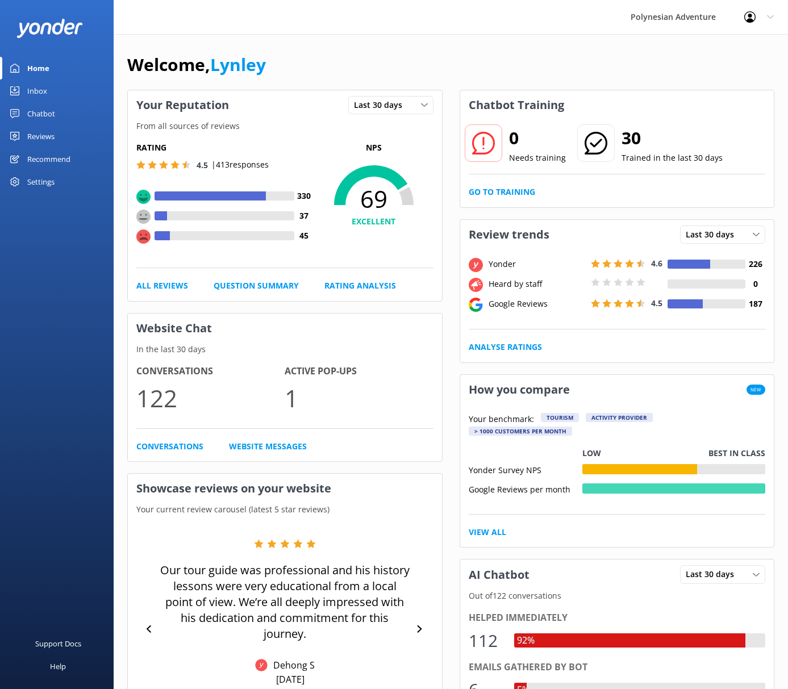
click at [404, 39] on div "Welcome, [PERSON_NAME] Your Reputation Last 30 days Last 7 days Last 30 days Fr…" at bounding box center [451, 498] width 675 height 928
click at [25, 69] on link "Home" at bounding box center [57, 68] width 114 height 23
click at [771, 12] on div "Profile Settings Logout" at bounding box center [759, 17] width 58 height 34
click at [717, 78] on link "Logout" at bounding box center [732, 77] width 114 height 28
